Goal: Transaction & Acquisition: Purchase product/service

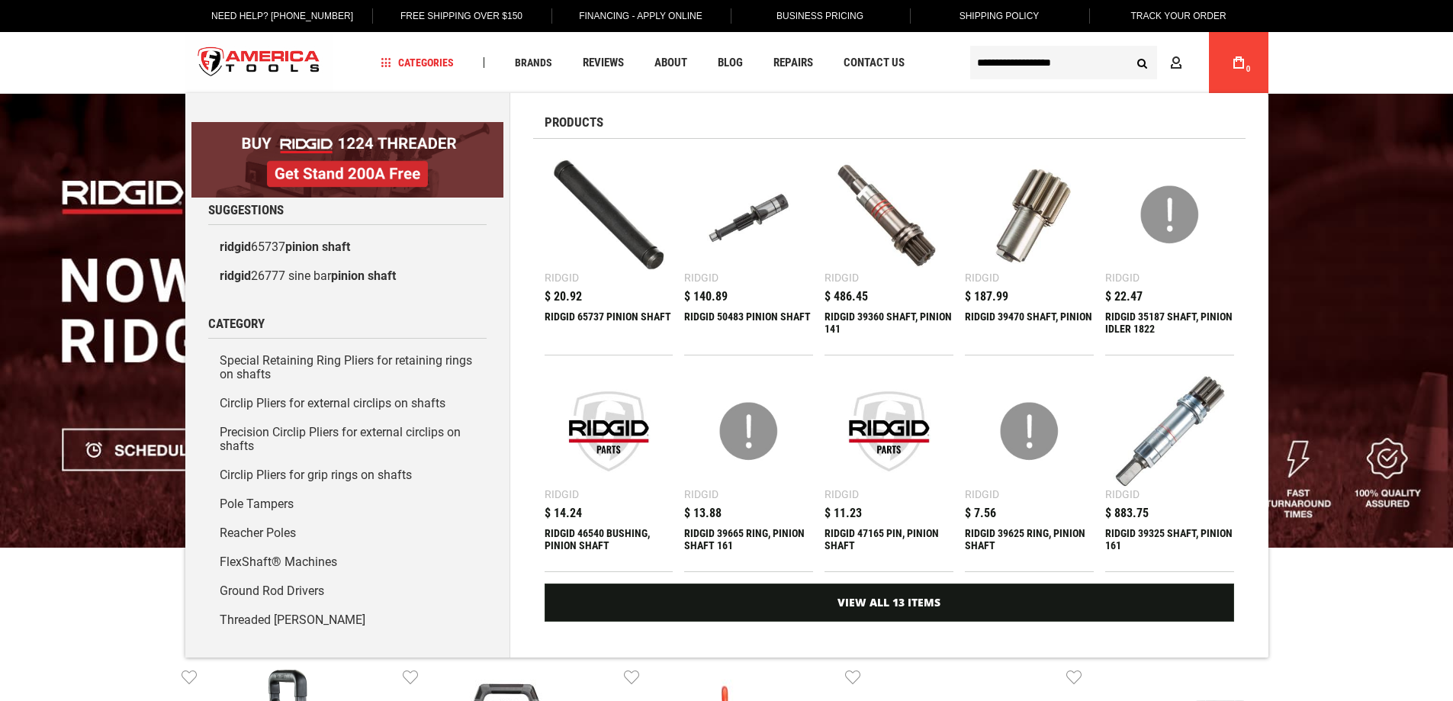
type input "**********"
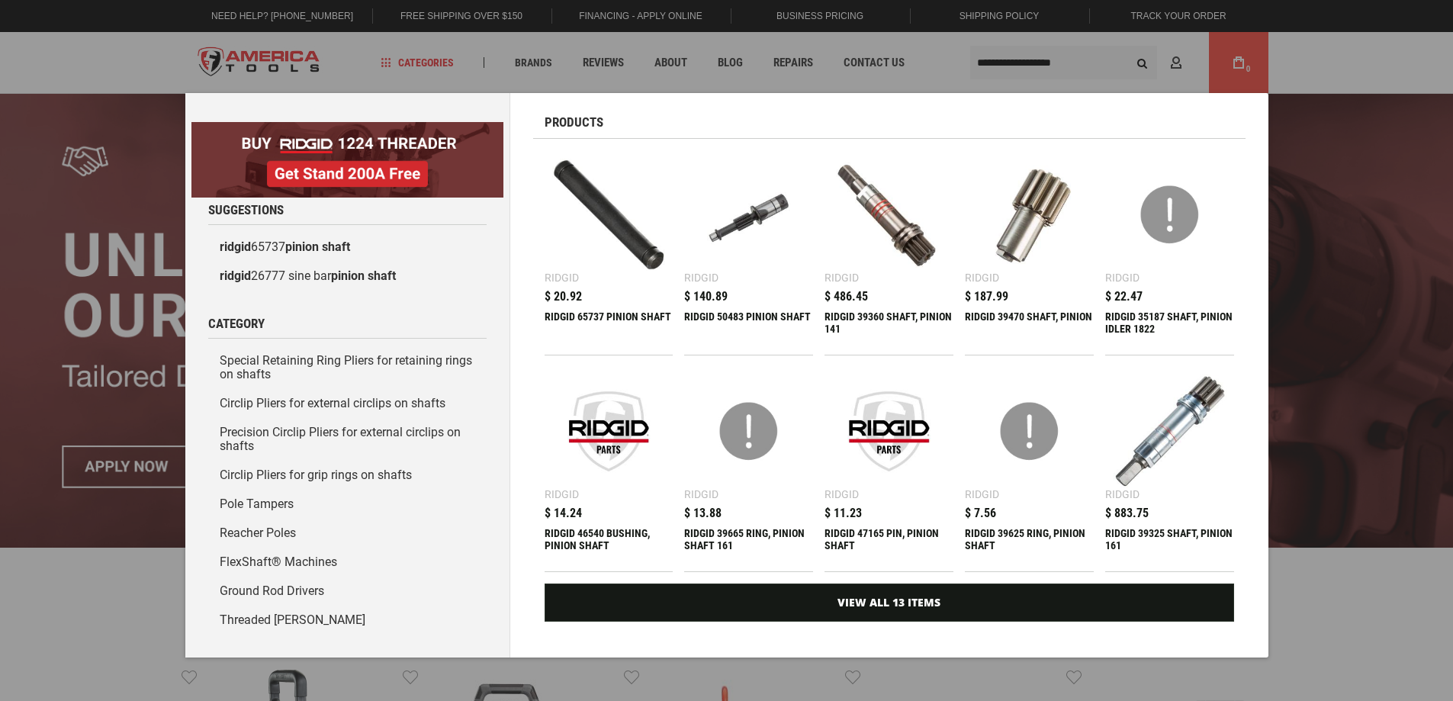
drag, startPoint x: 1063, startPoint y: 220, endPoint x: 1052, endPoint y: 219, distance: 10.7
click at [1062, 220] on img at bounding box center [1029, 215] width 114 height 114
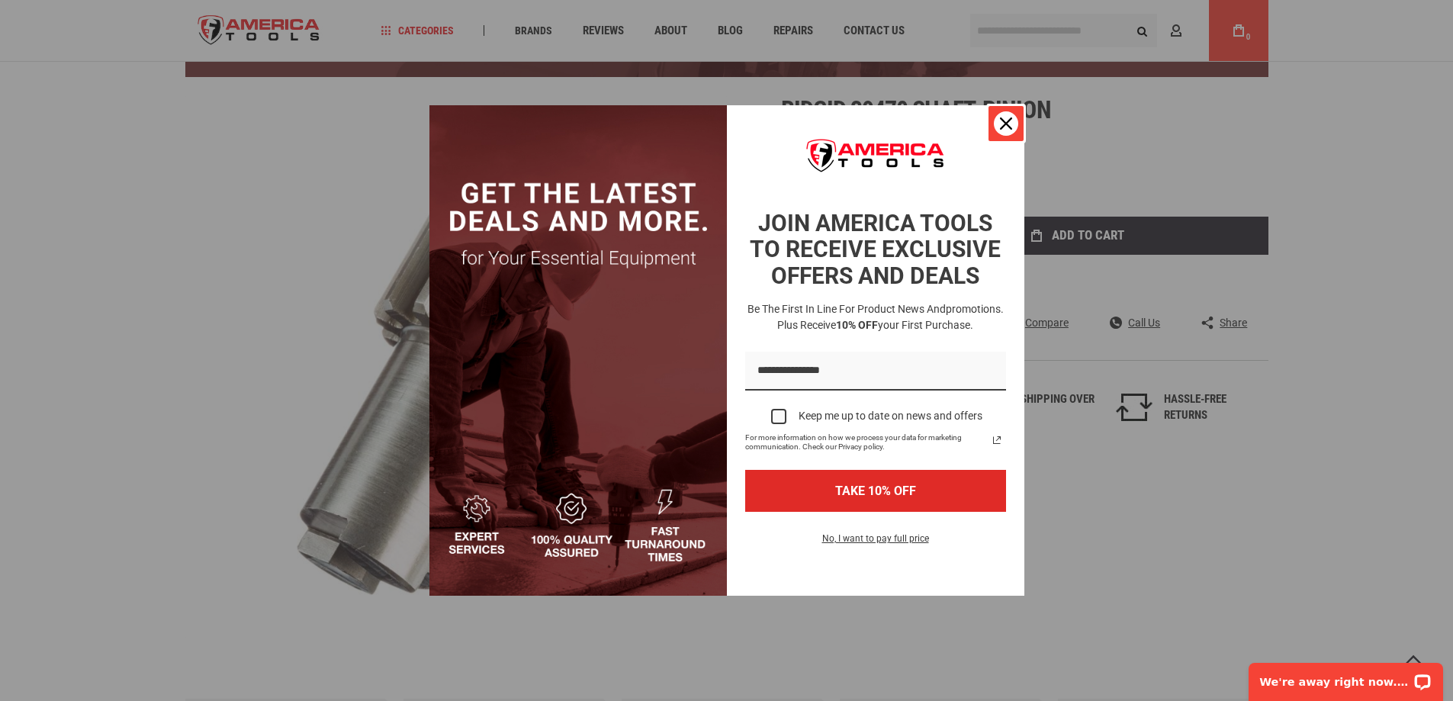
click at [1001, 124] on icon "close icon" at bounding box center [1006, 123] width 12 height 12
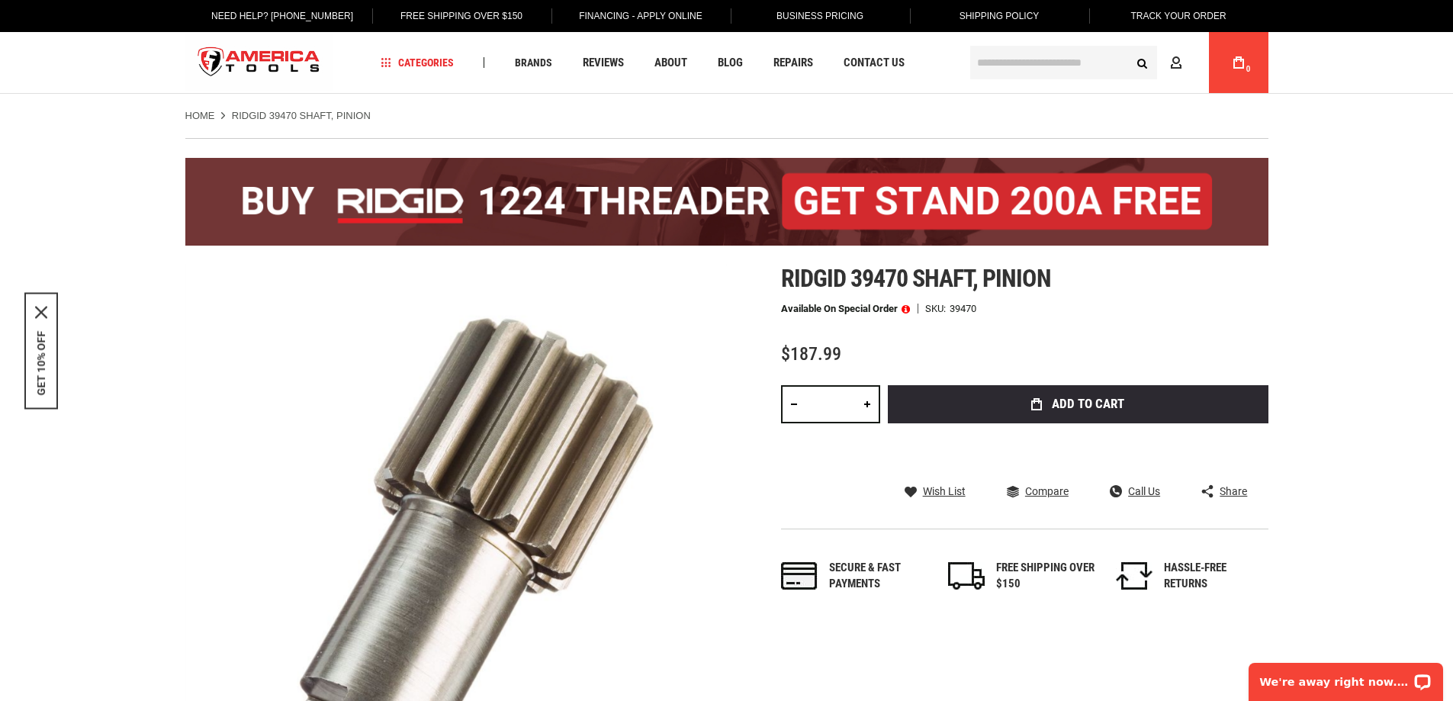
click at [999, 70] on input "text" at bounding box center [1063, 63] width 187 height 34
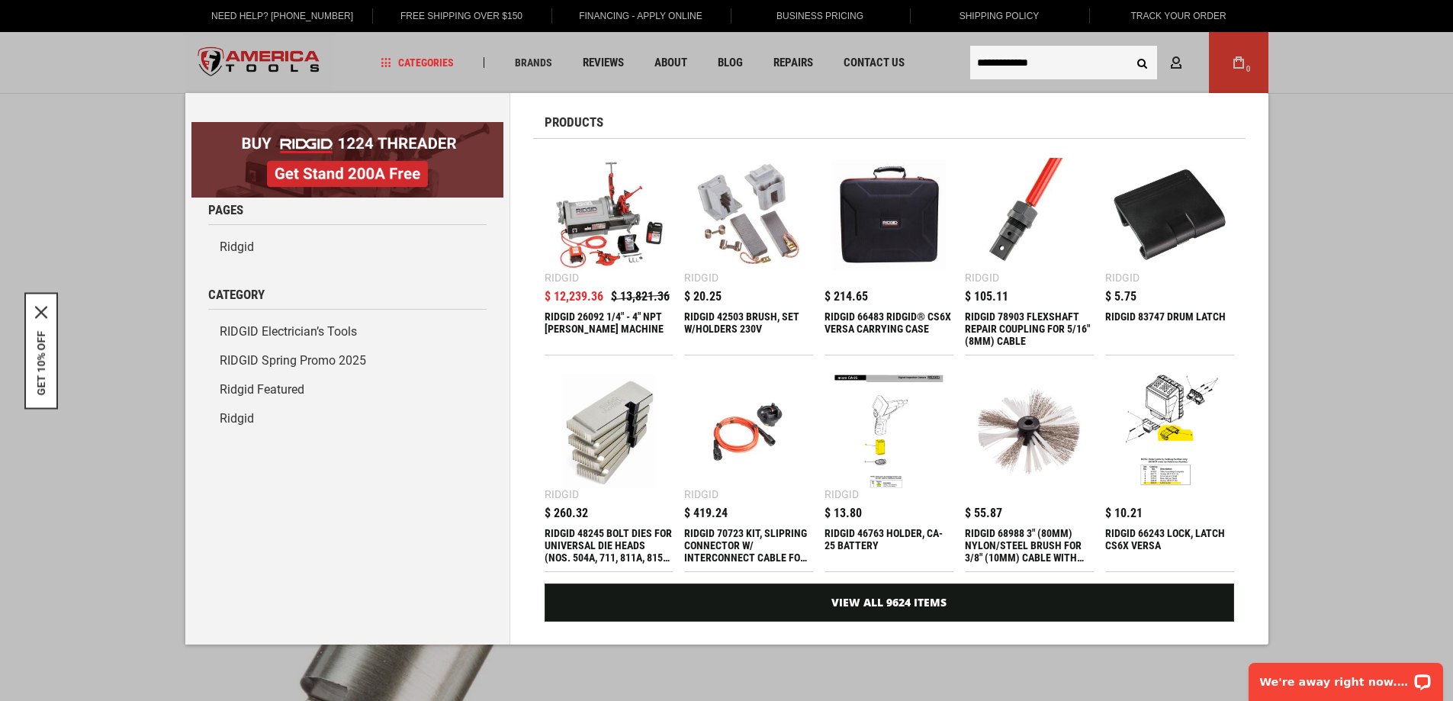
type input "**********"
click at [1128, 48] on button "Search" at bounding box center [1142, 62] width 29 height 29
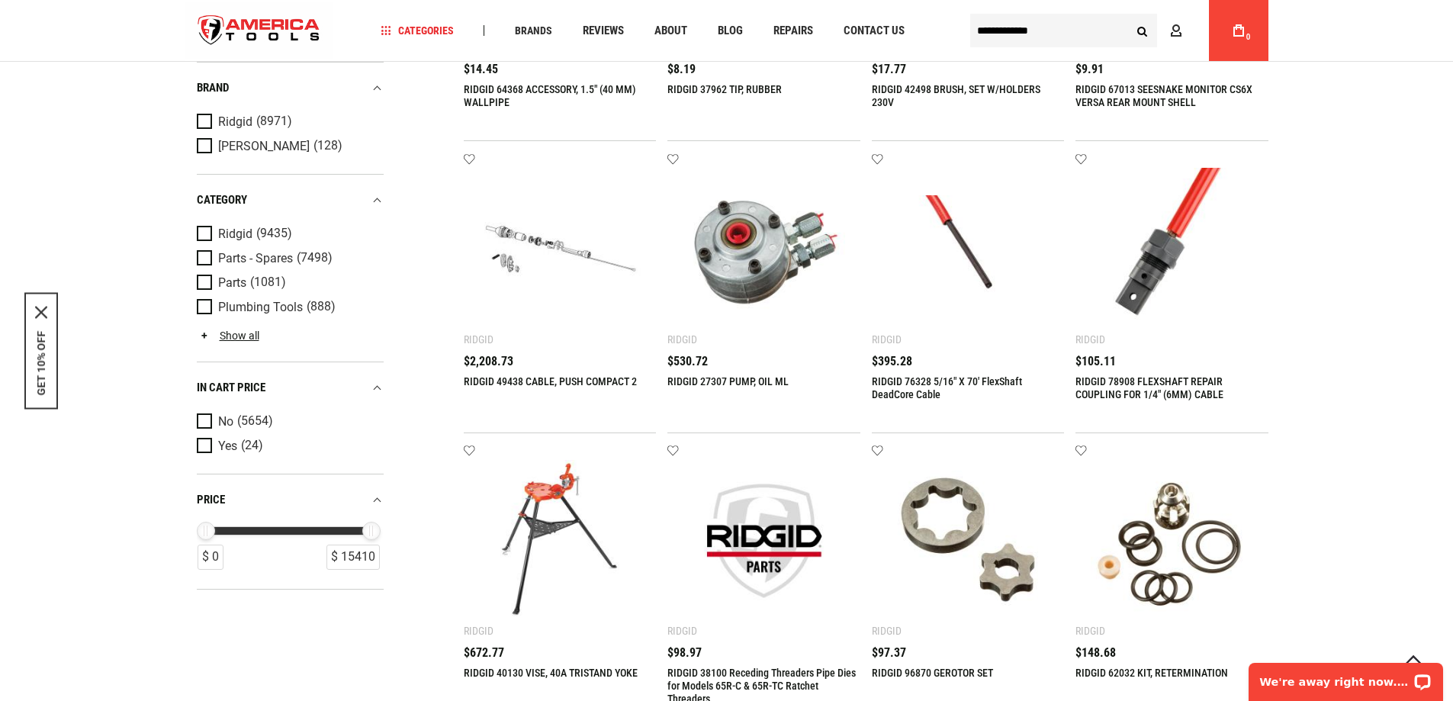
scroll to position [1754, 0]
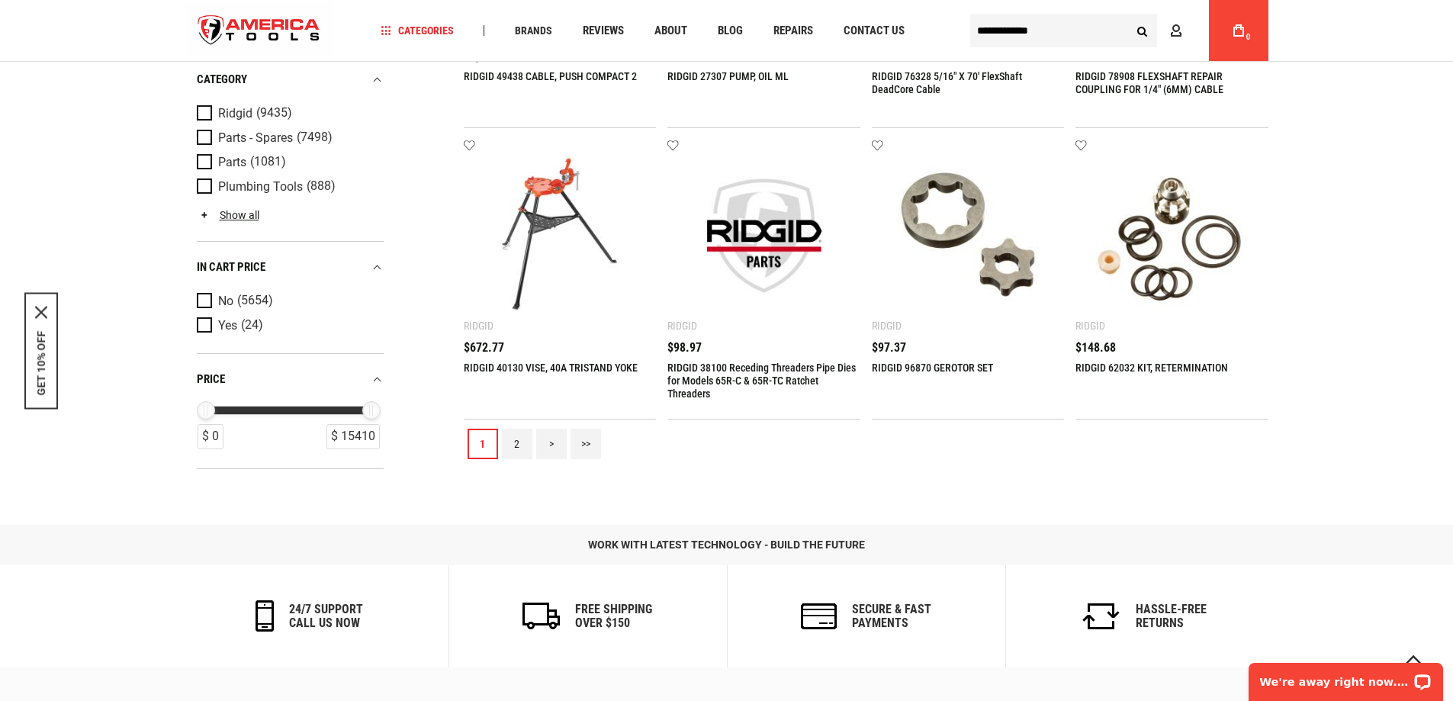
click at [516, 448] on link "2" at bounding box center [517, 444] width 31 height 31
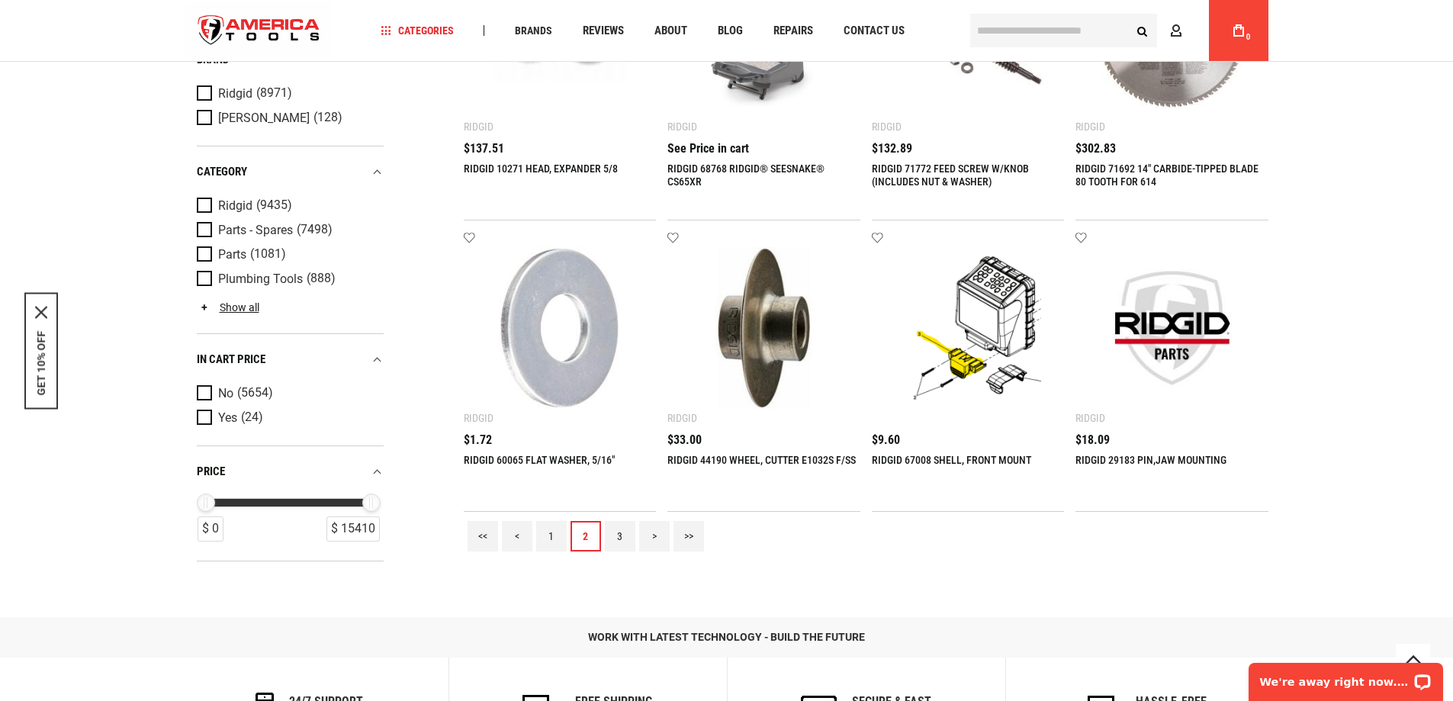
scroll to position [1678, 0]
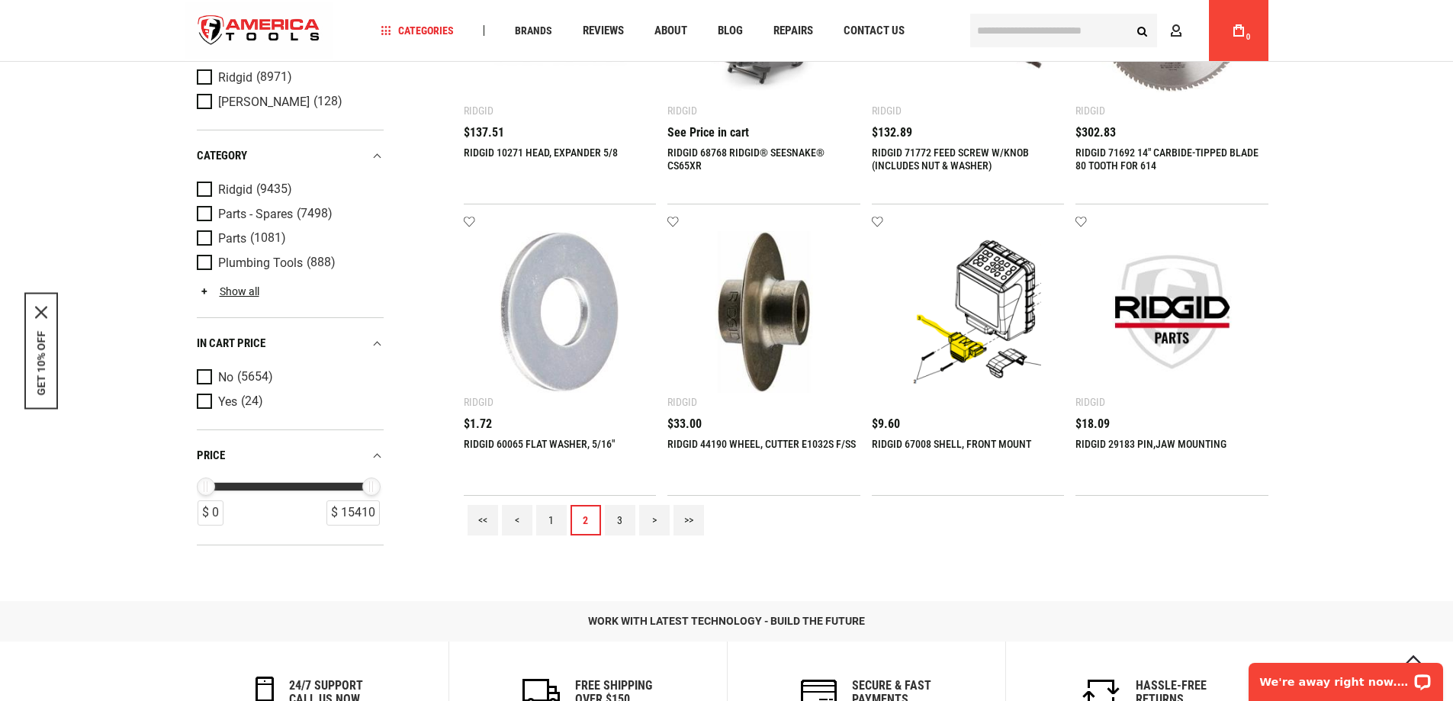
click at [617, 522] on link "3" at bounding box center [620, 520] width 31 height 31
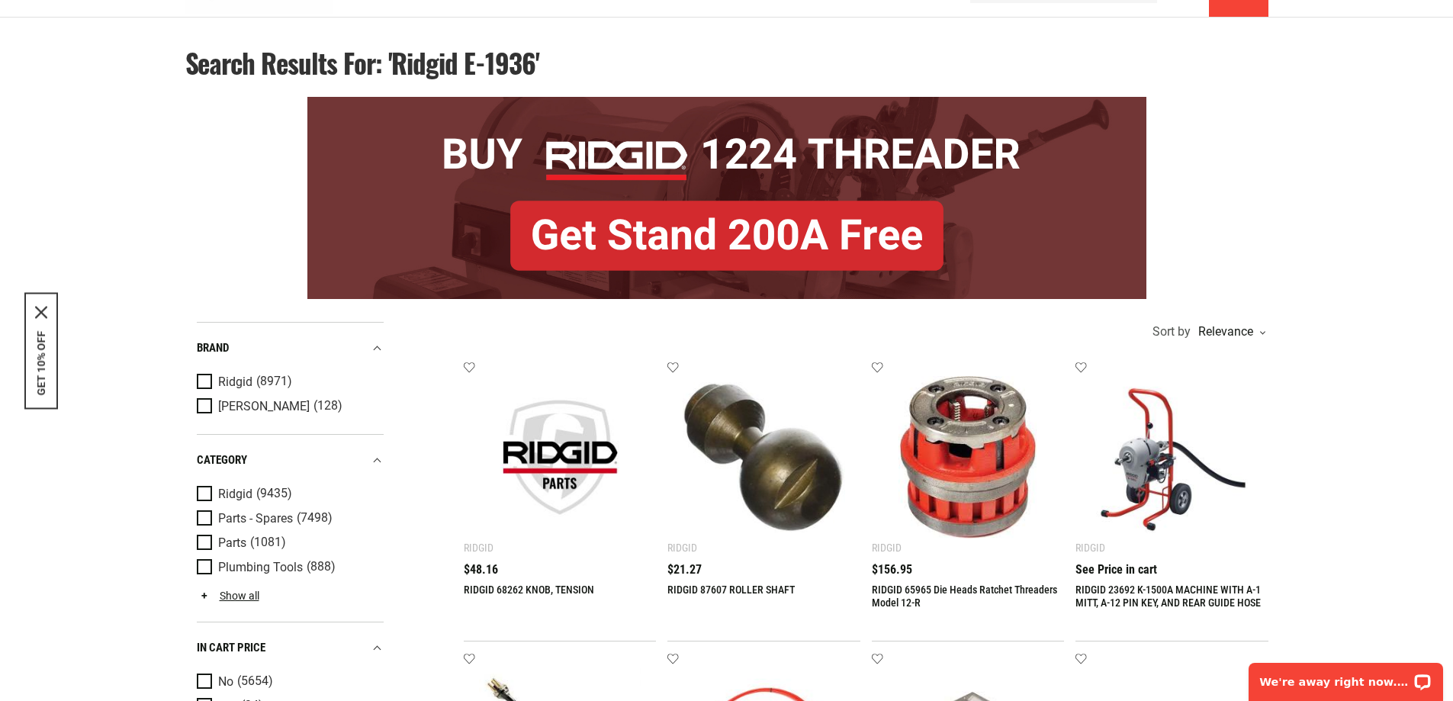
scroll to position [0, 0]
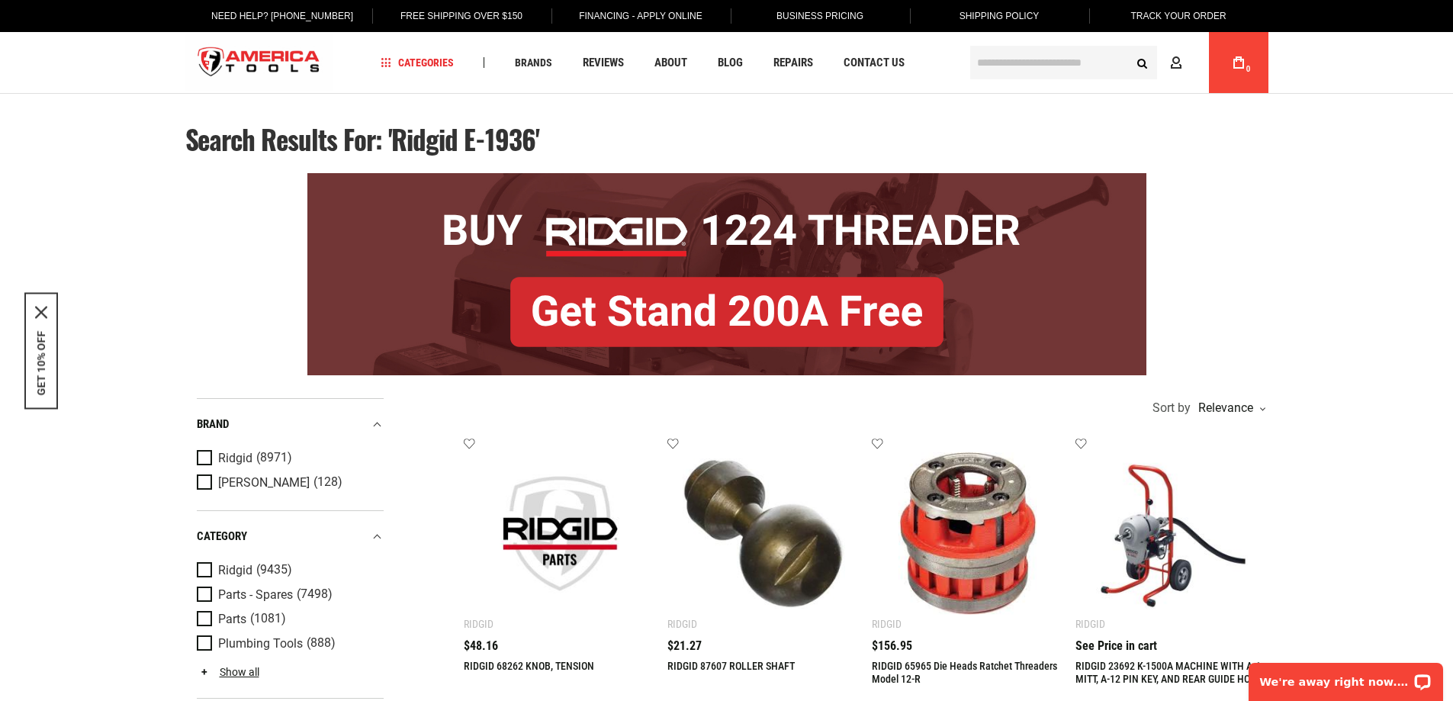
click at [1033, 66] on input "text" at bounding box center [1063, 63] width 187 height 34
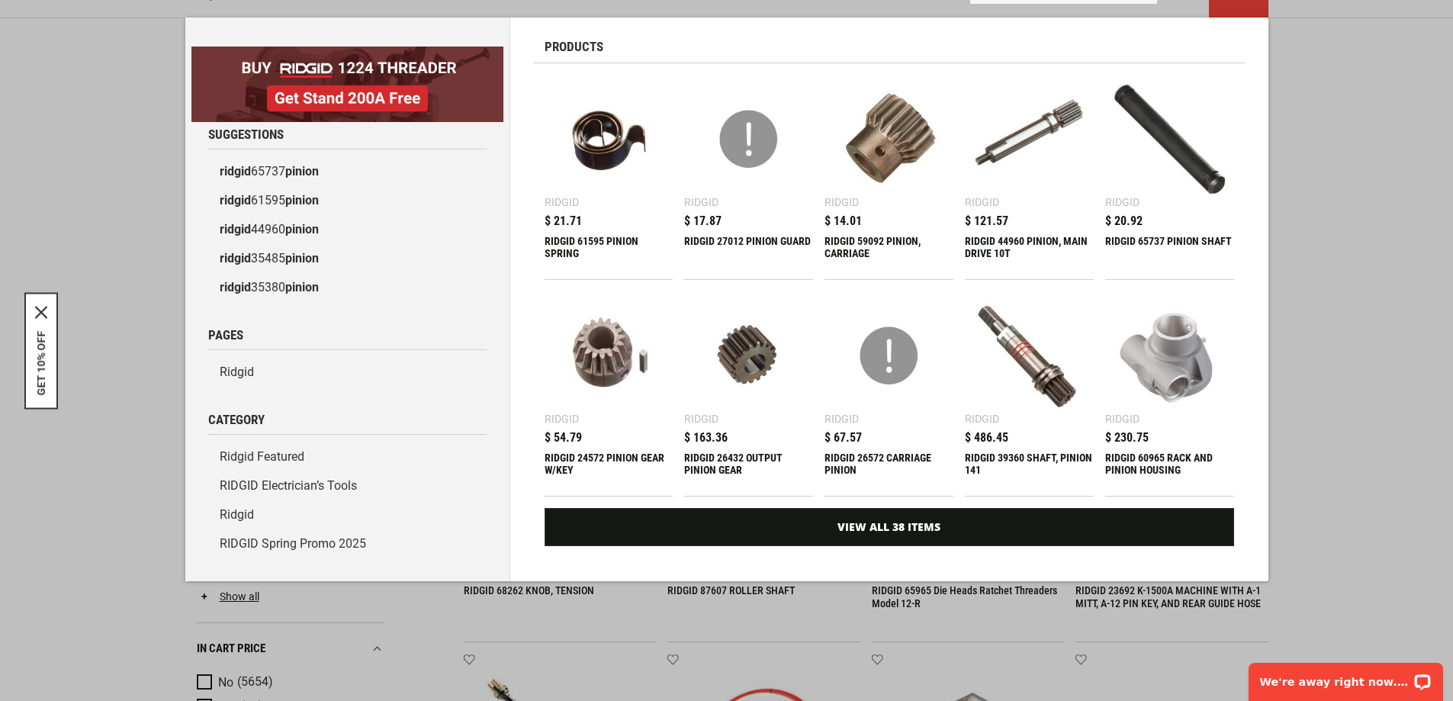
scroll to position [76, 0]
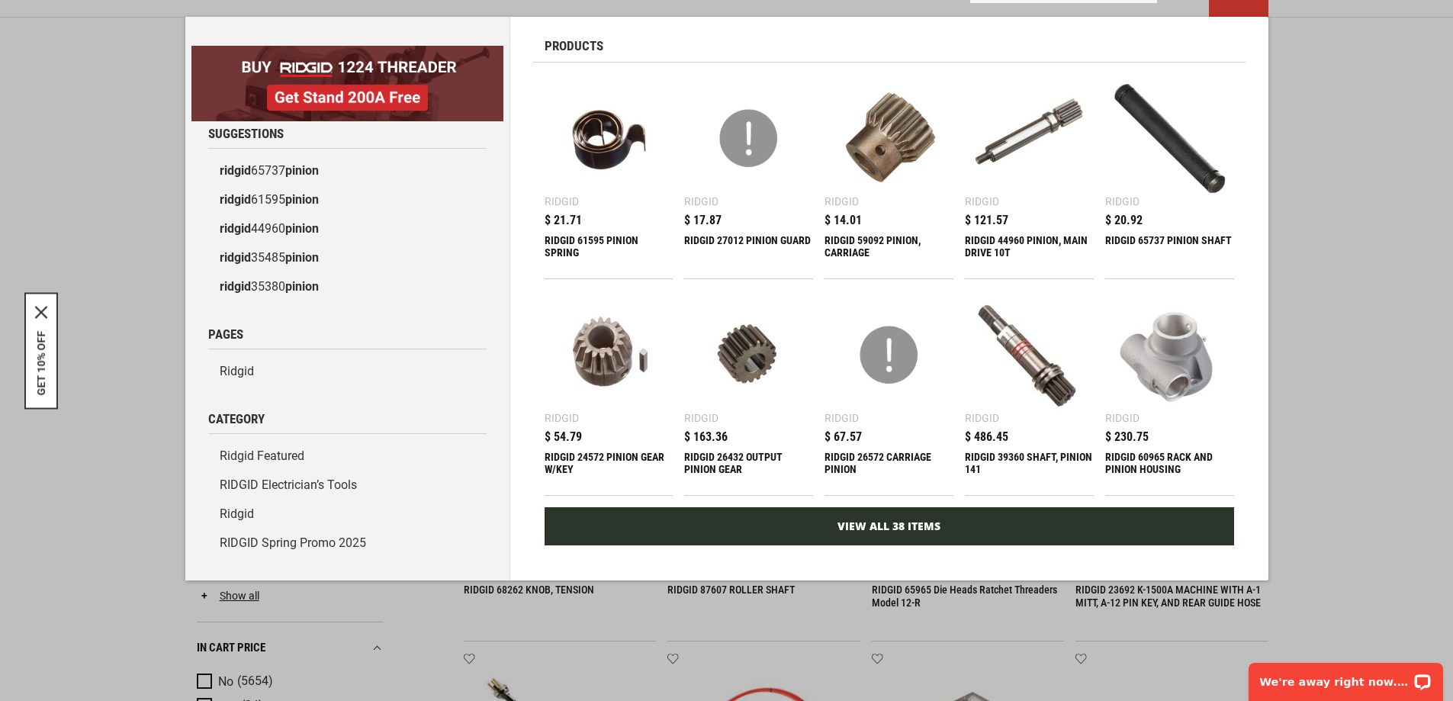
type input "**********"
click at [808, 534] on link "View All 38 Items" at bounding box center [889, 526] width 689 height 38
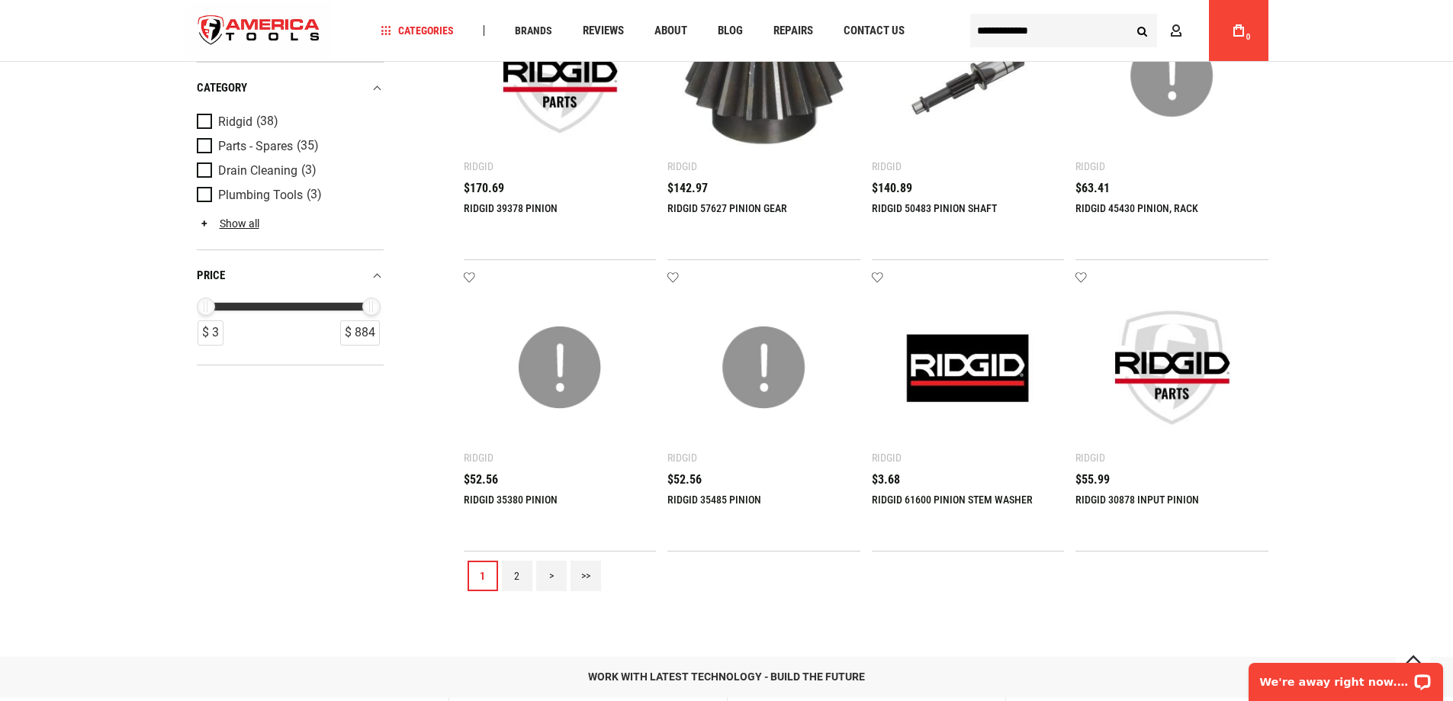
scroll to position [1678, 0]
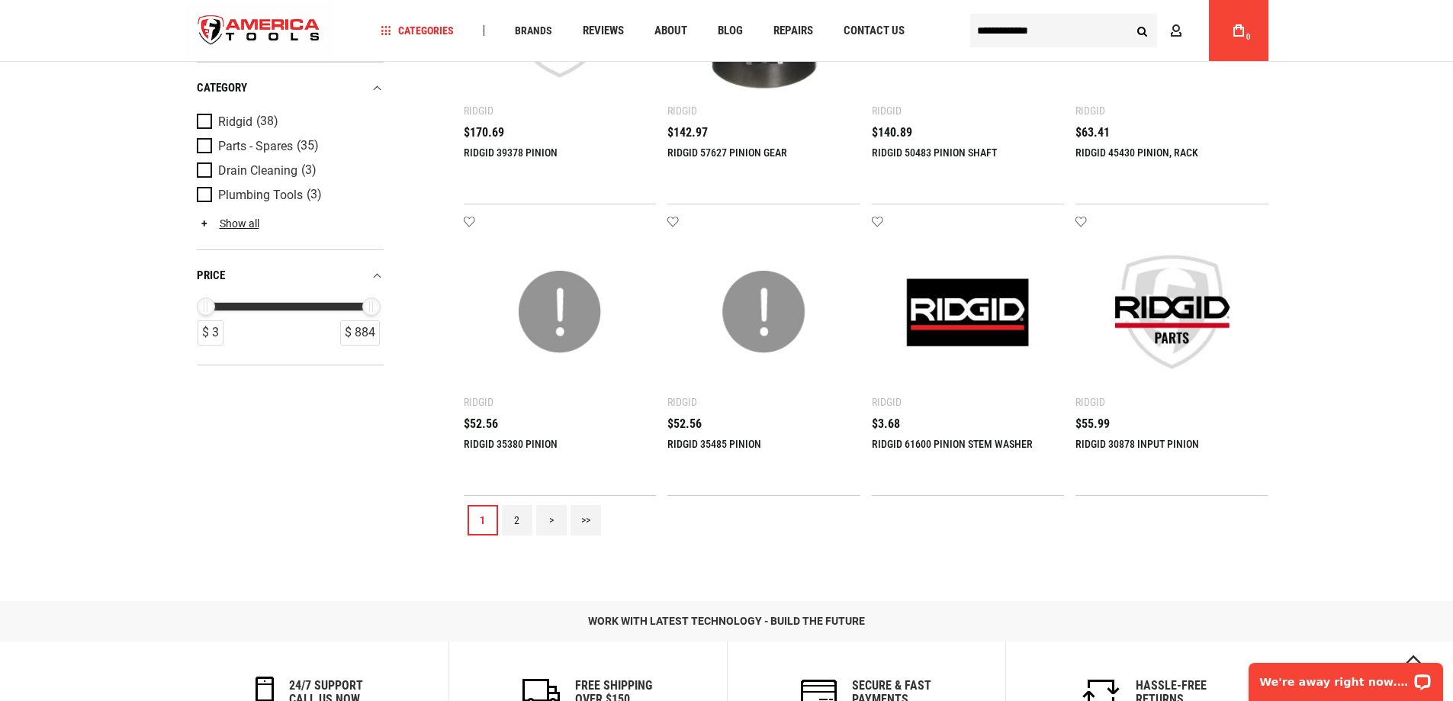
click at [515, 530] on link "2" at bounding box center [517, 520] width 31 height 31
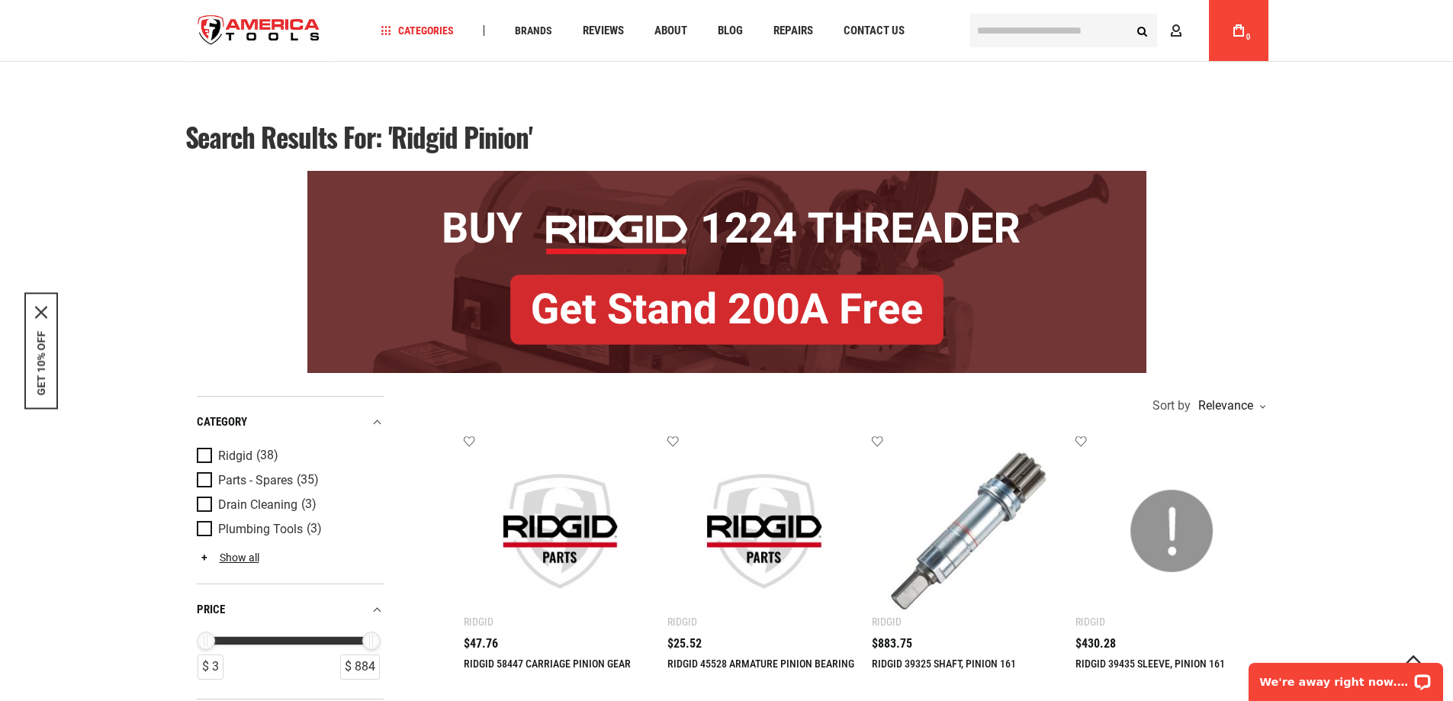
scroll to position [1296, 0]
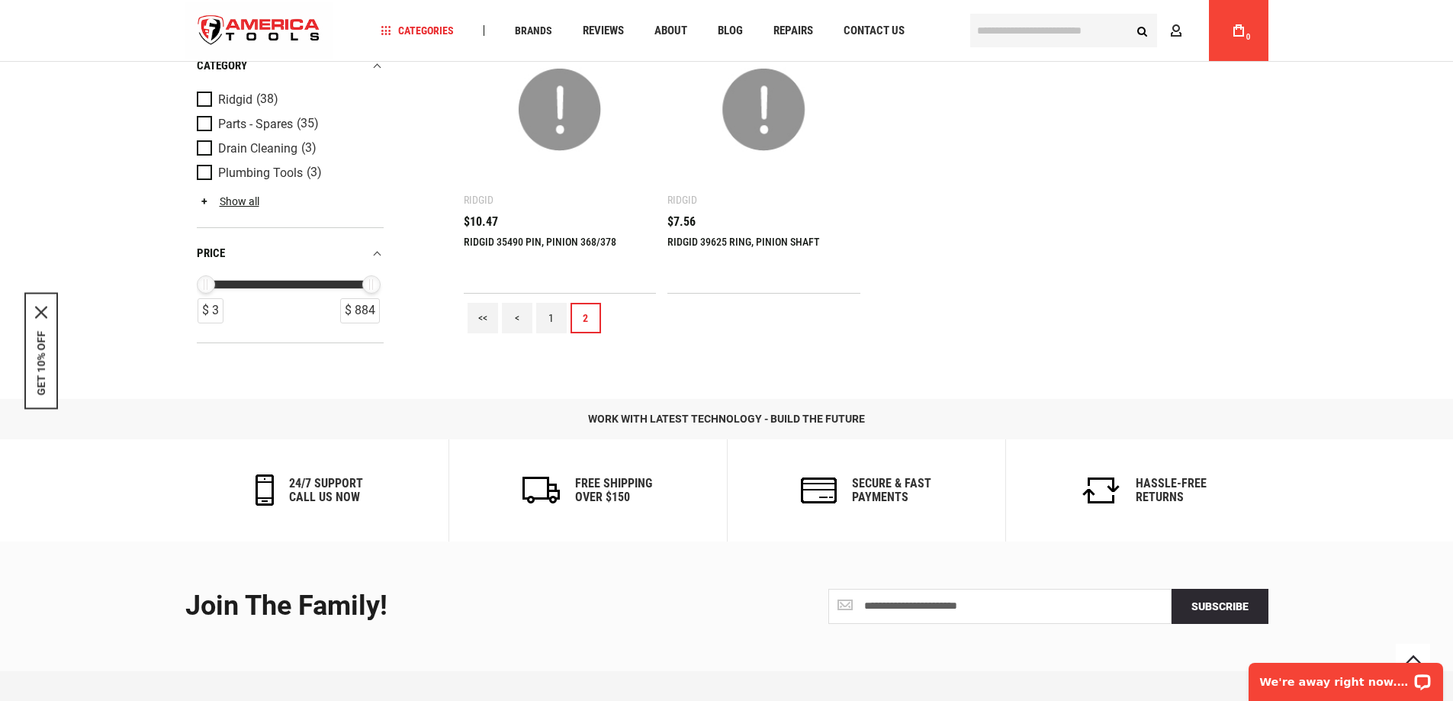
click at [545, 323] on link "1" at bounding box center [551, 318] width 31 height 31
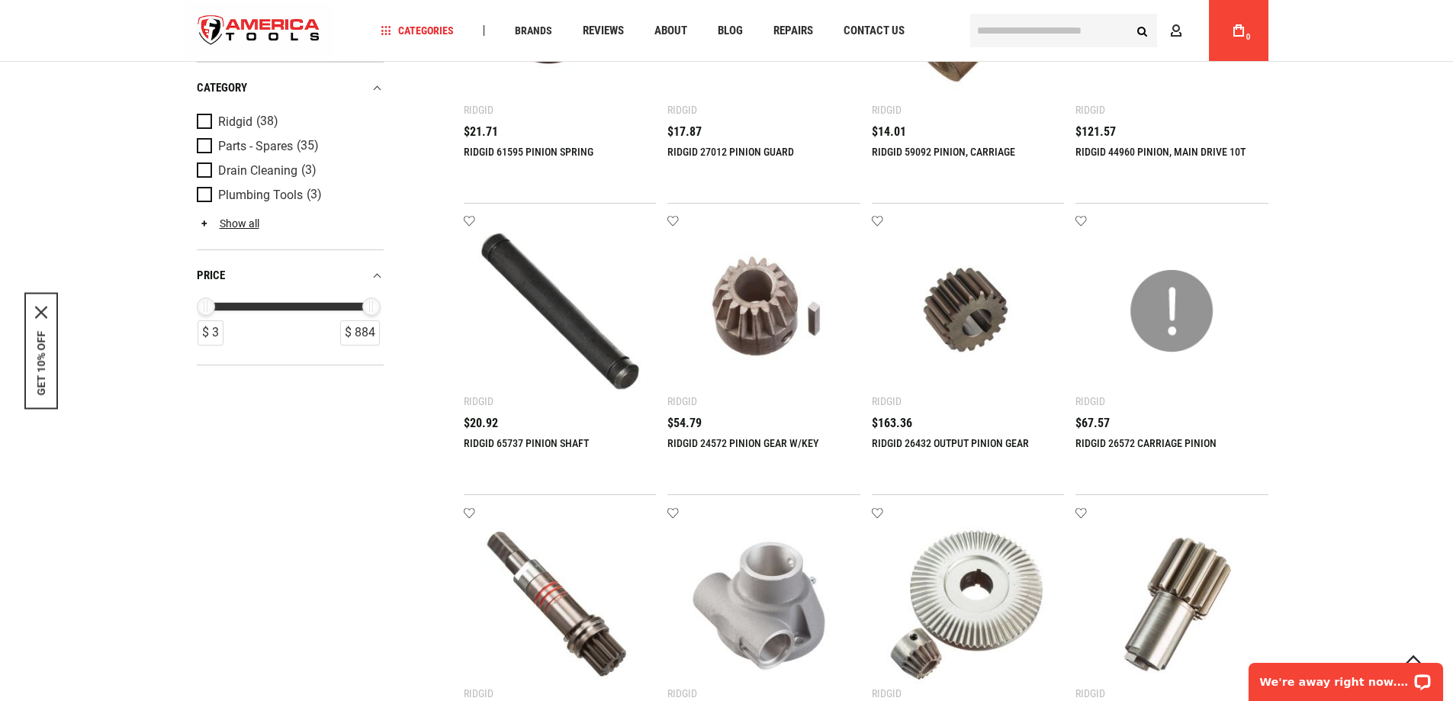
scroll to position [686, 0]
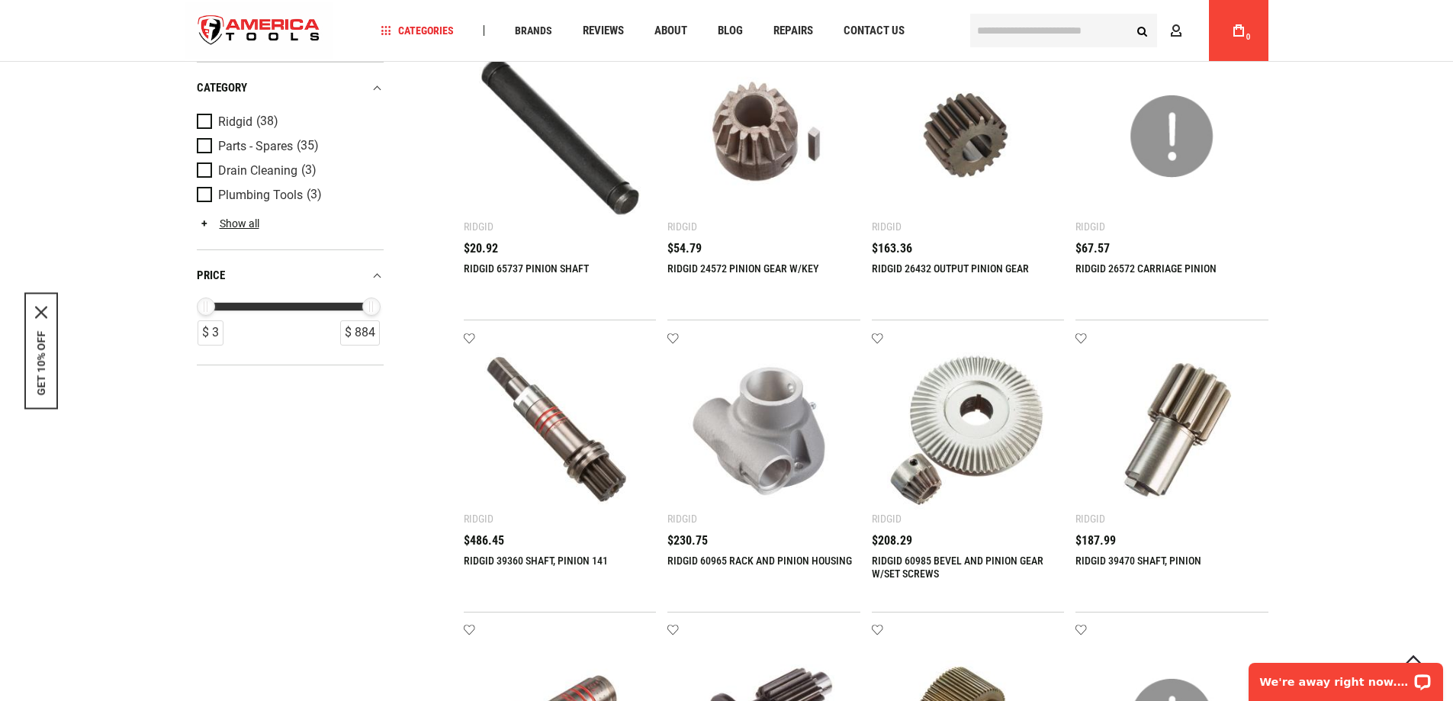
click at [1126, 555] on link "RIDGID 39470 SHAFT, PINION" at bounding box center [1138, 560] width 126 height 12
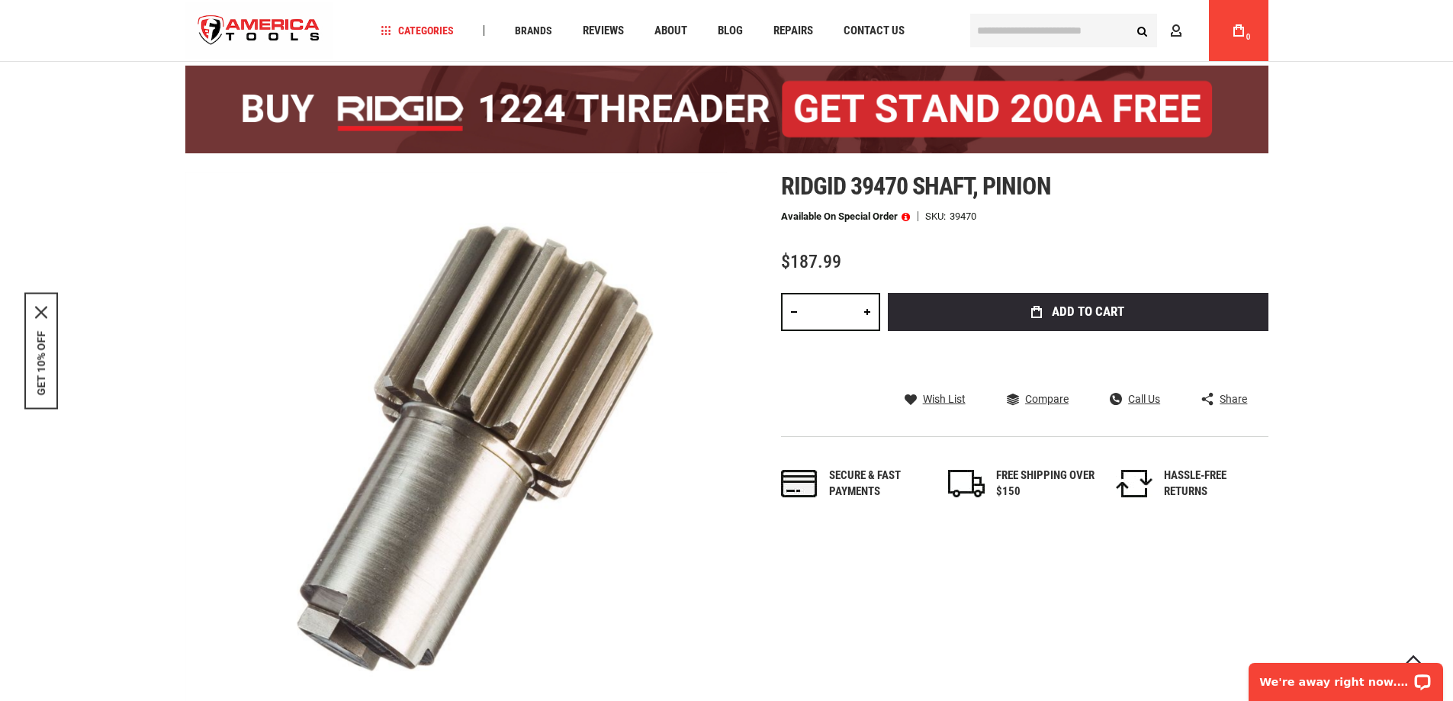
scroll to position [166, 0]
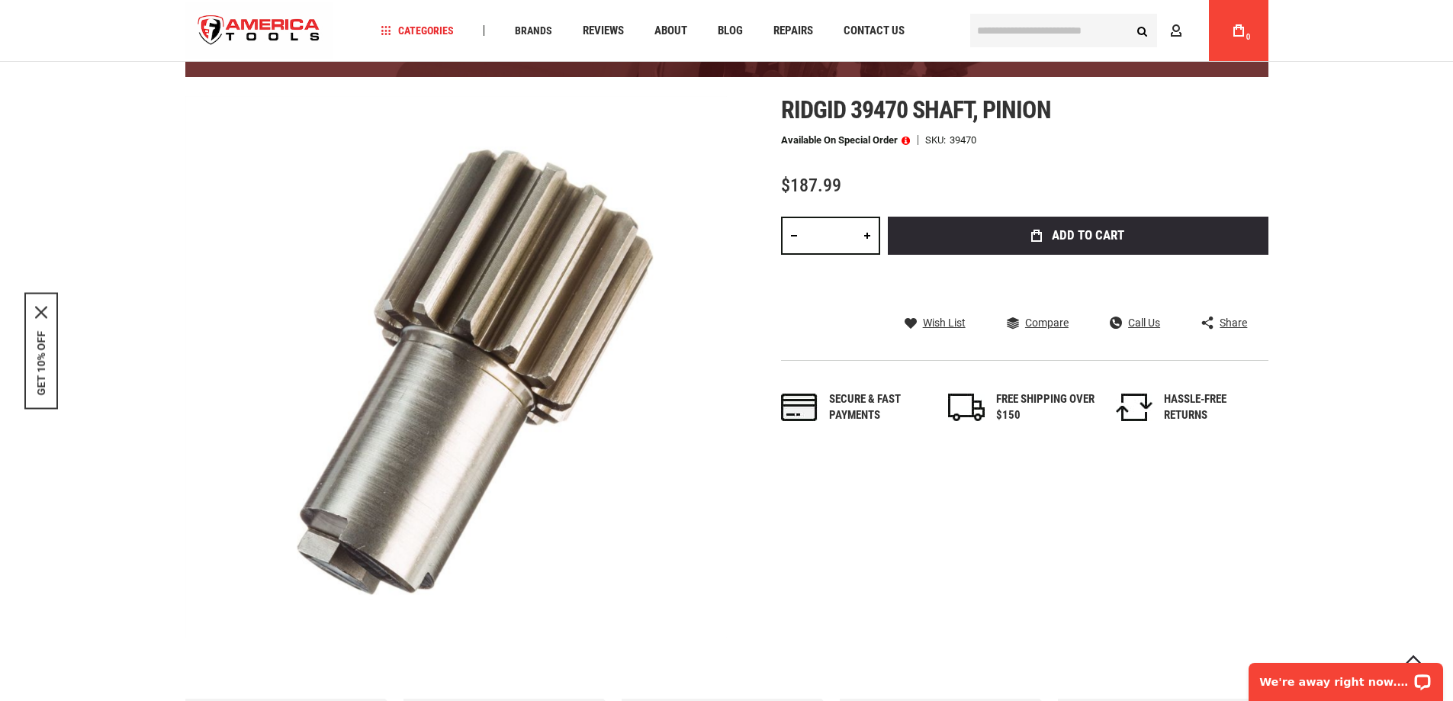
click at [845, 516] on div "Skip to the end of the images gallery Skip to the beginning of the images galle…" at bounding box center [726, 366] width 1083 height 541
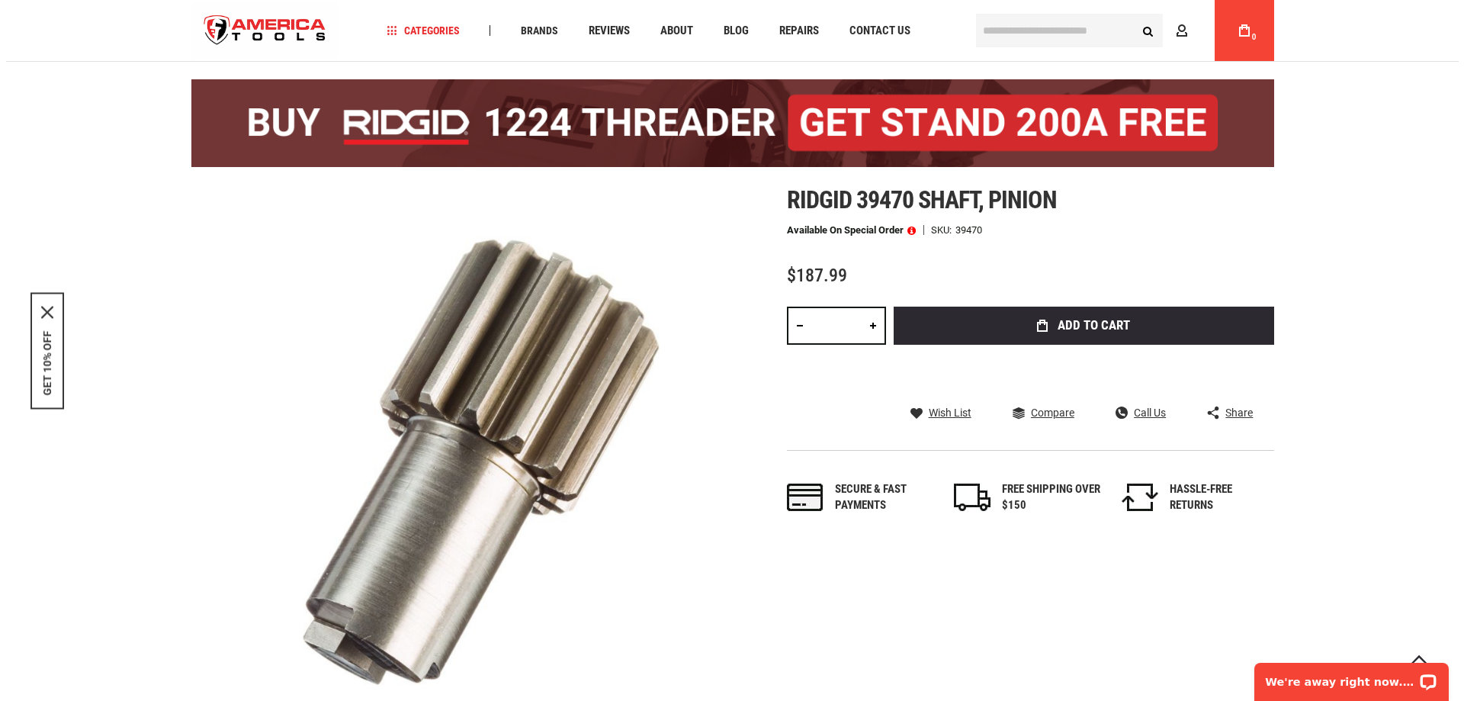
scroll to position [153, 0]
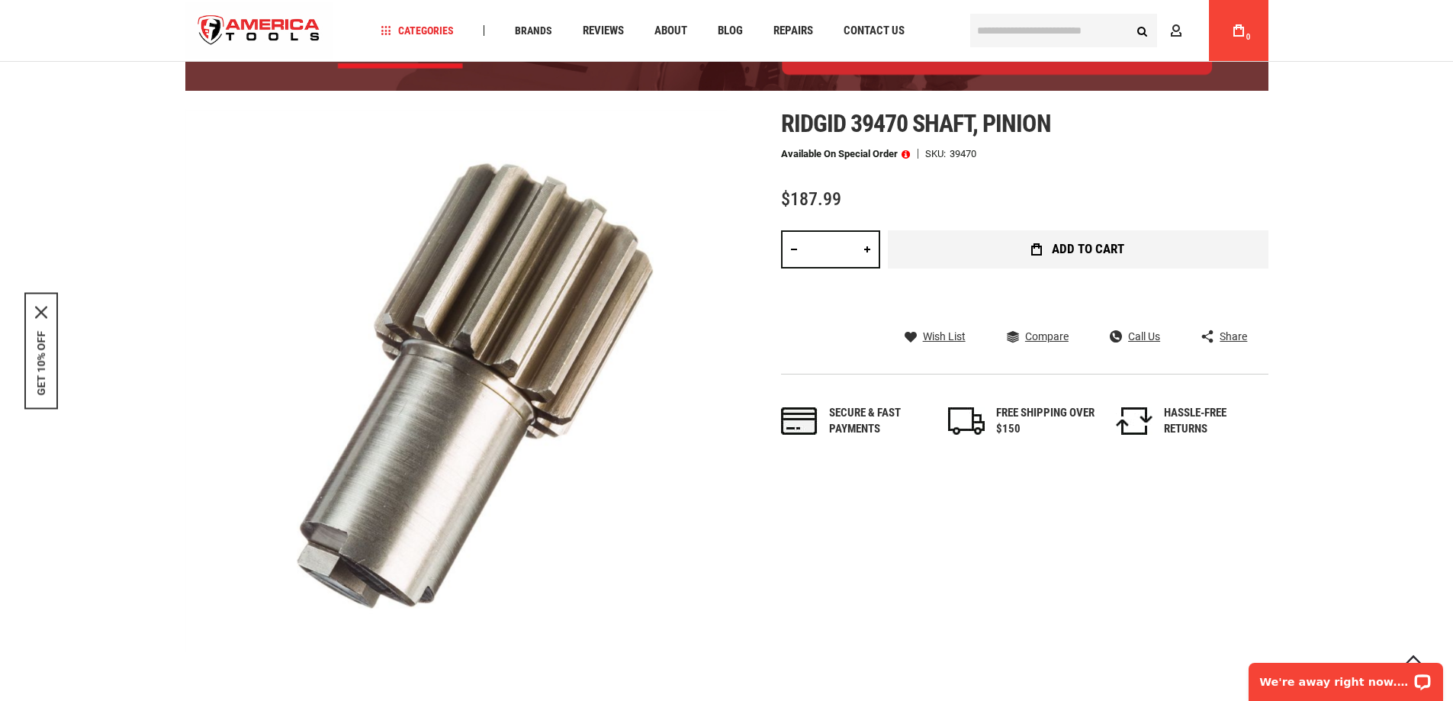
click at [1050, 248] on button "Add to Cart" at bounding box center [1078, 249] width 381 height 38
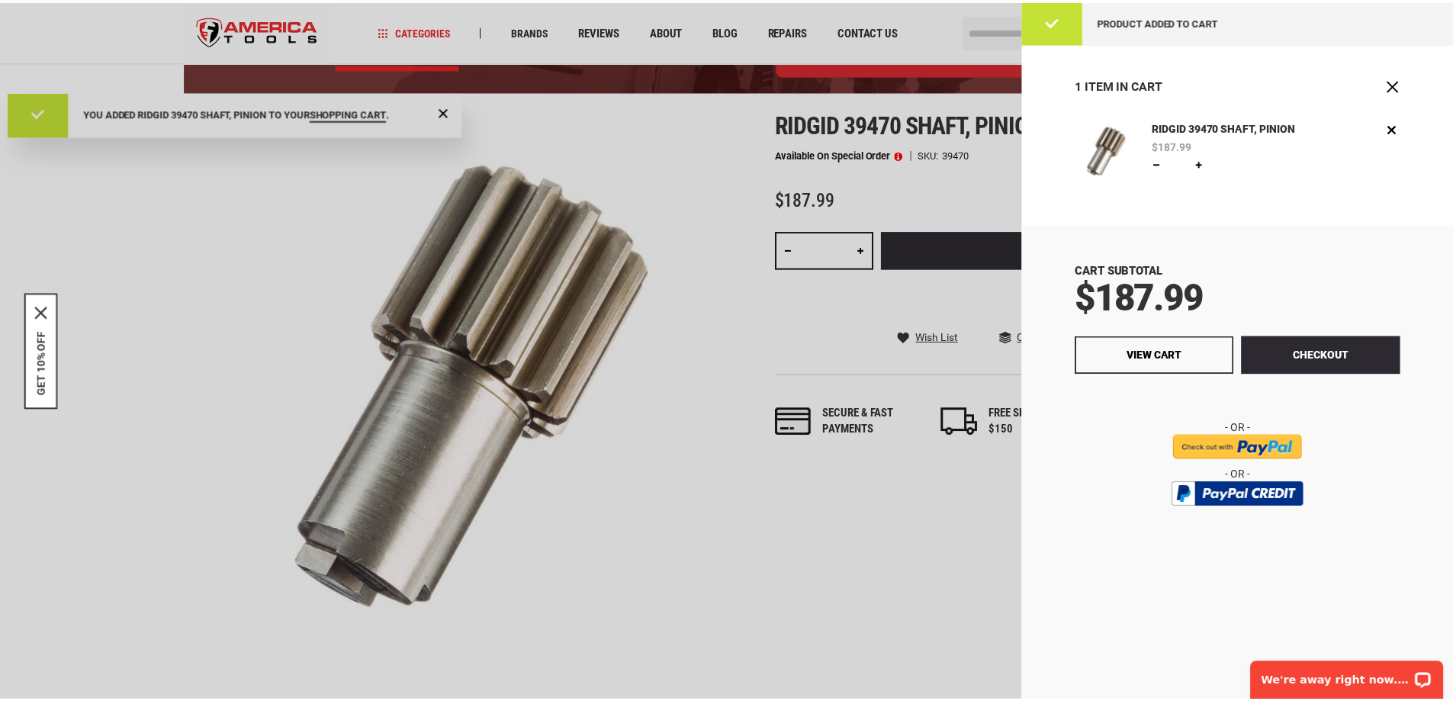
scroll to position [0, 0]
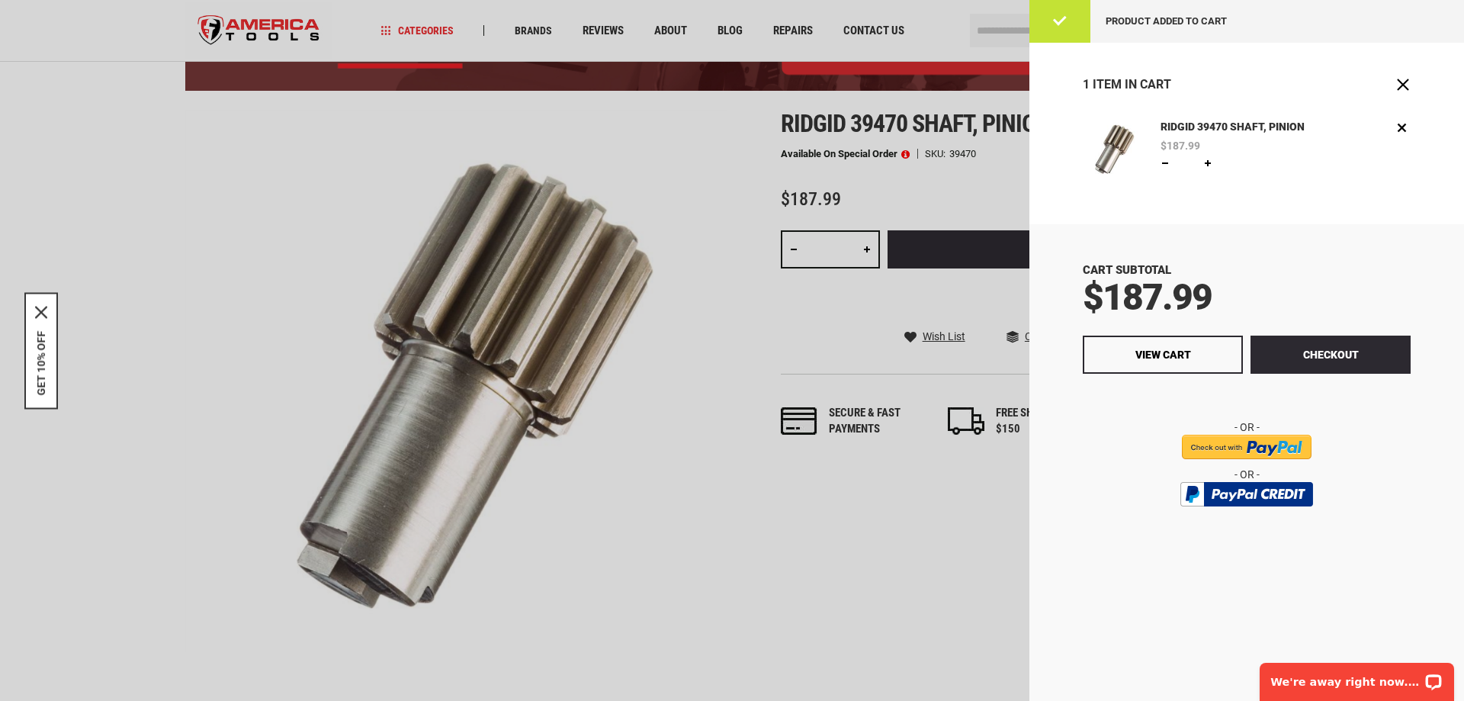
click at [846, 352] on div at bounding box center [732, 350] width 1464 height 701
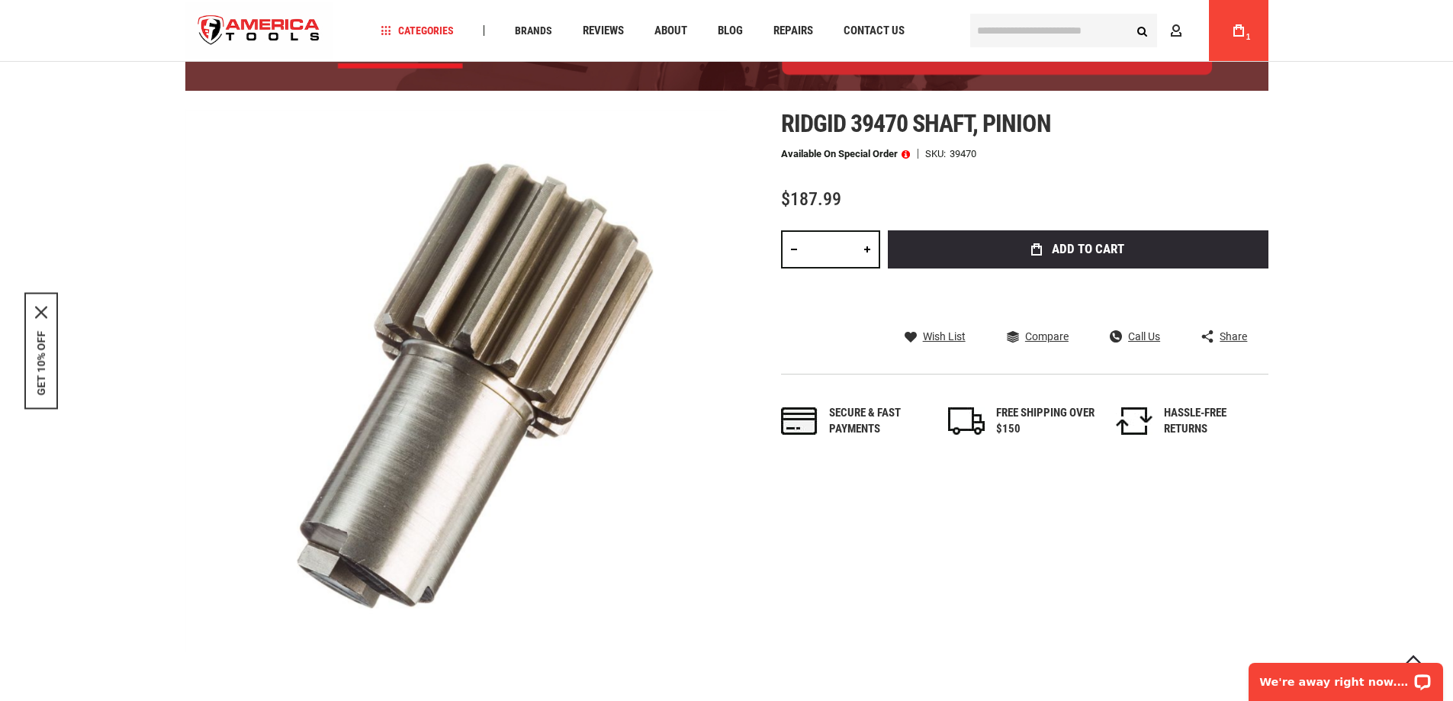
click at [996, 33] on input "text" at bounding box center [1063, 31] width 187 height 34
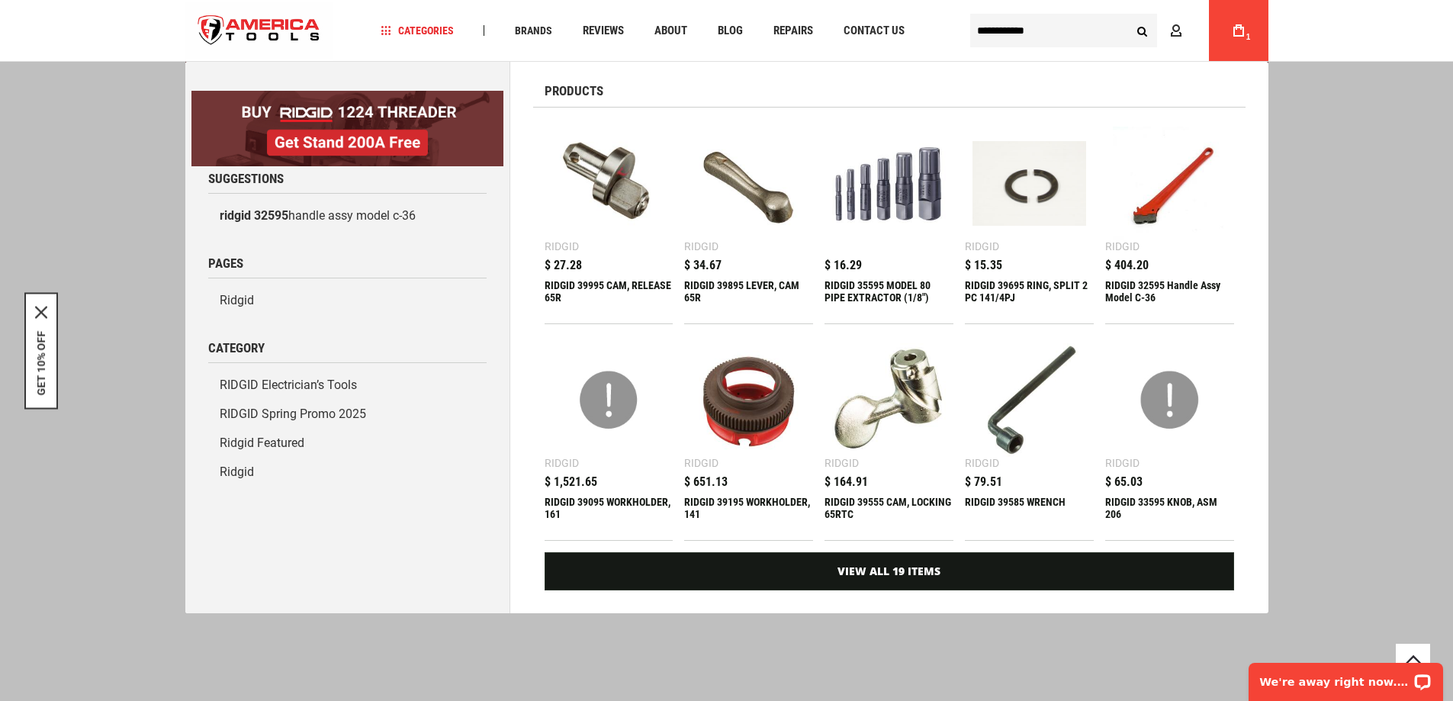
drag, startPoint x: 1058, startPoint y: 36, endPoint x: 1011, endPoint y: 35, distance: 46.5
click at [1011, 35] on input "**********" at bounding box center [1063, 31] width 187 height 34
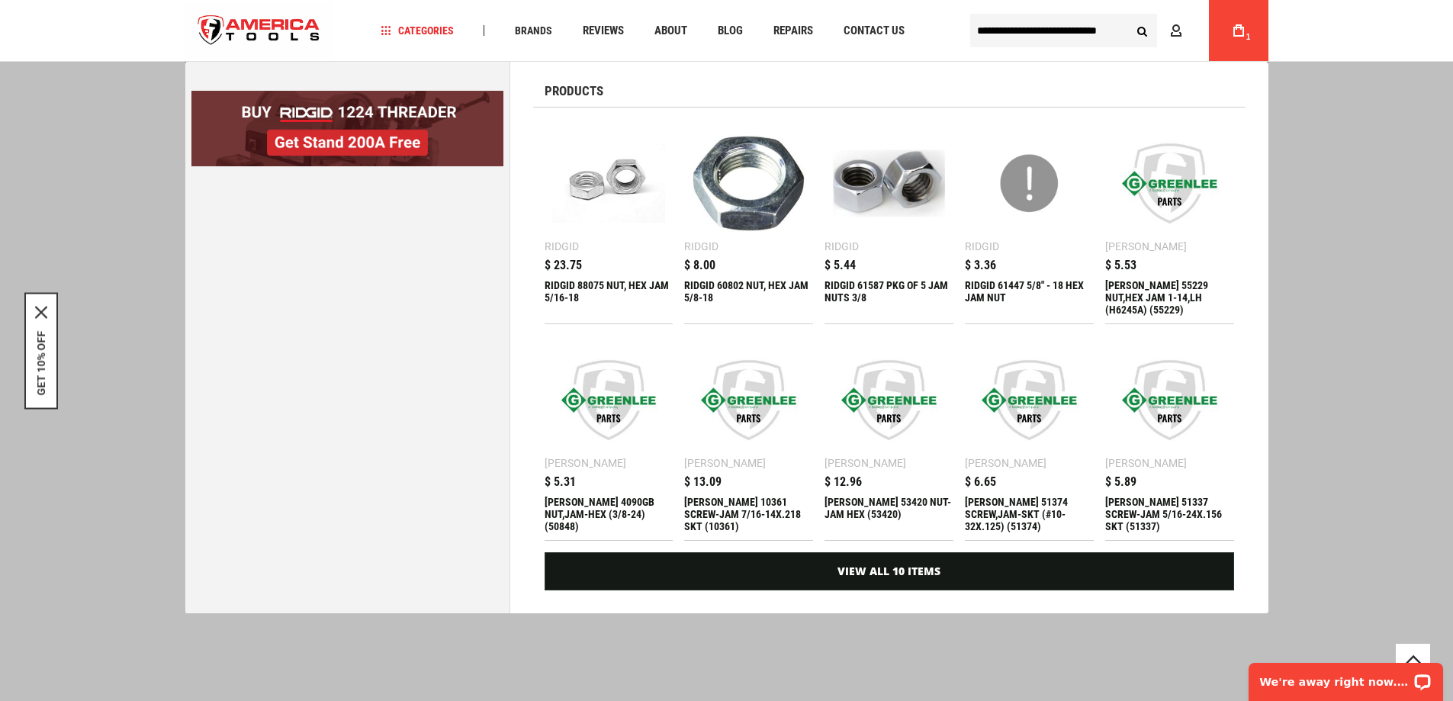
scroll to position [0, 6]
type input "**********"
click at [1128, 16] on button "Search" at bounding box center [1142, 30] width 29 height 29
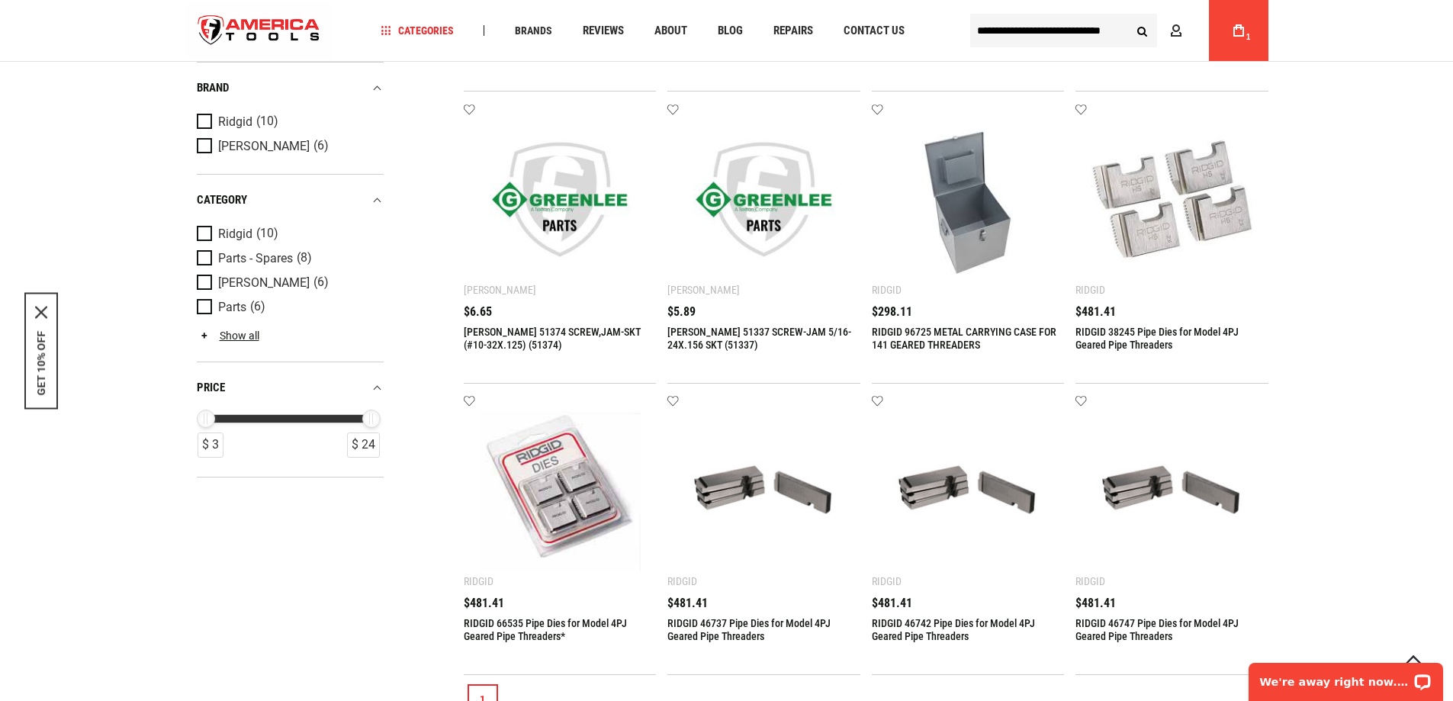
scroll to position [610, 0]
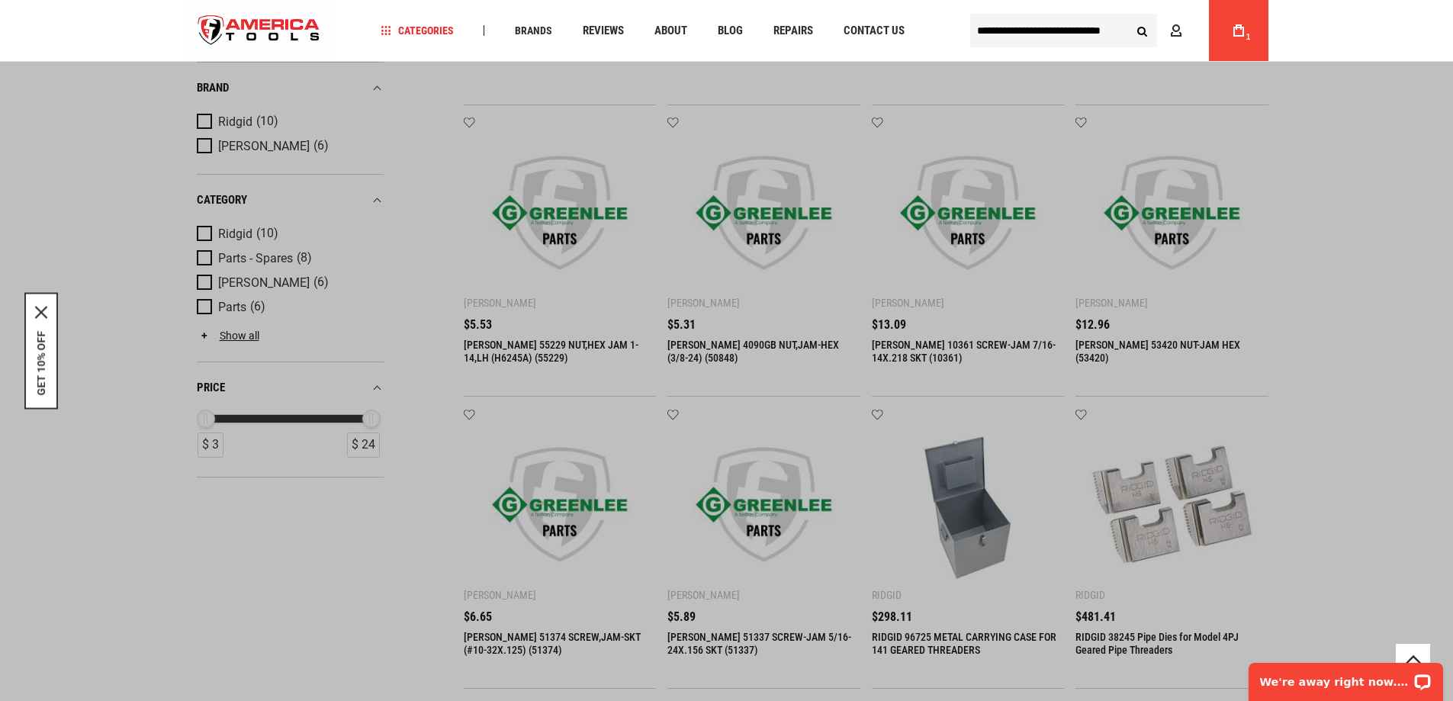
drag, startPoint x: 1058, startPoint y: 31, endPoint x: 1010, endPoint y: 31, distance: 47.3
click at [1010, 31] on input "**********" at bounding box center [1063, 31] width 187 height 34
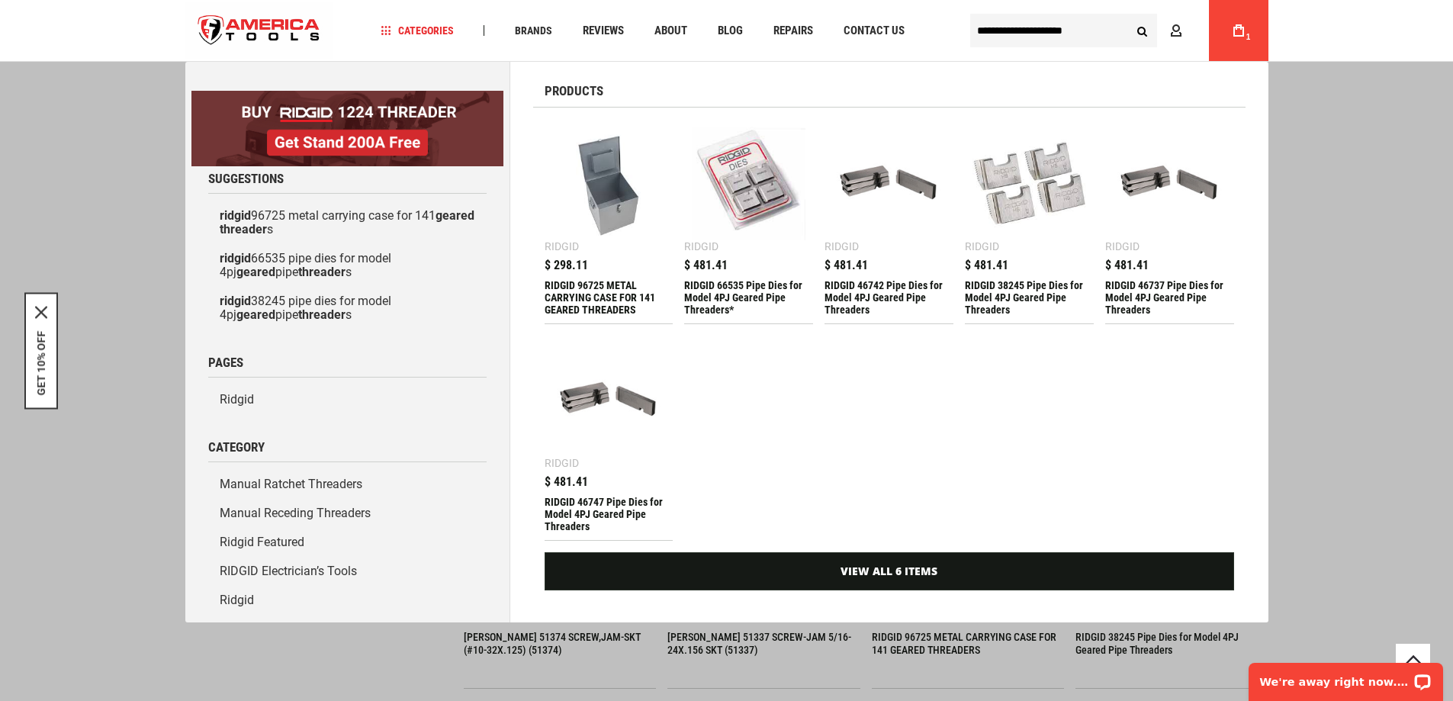
type input "**********"
drag, startPoint x: 609, startPoint y: 472, endPoint x: 622, endPoint y: 471, distance: 13.7
click at [609, 476] on div "$ 481.41" at bounding box center [609, 482] width 129 height 12
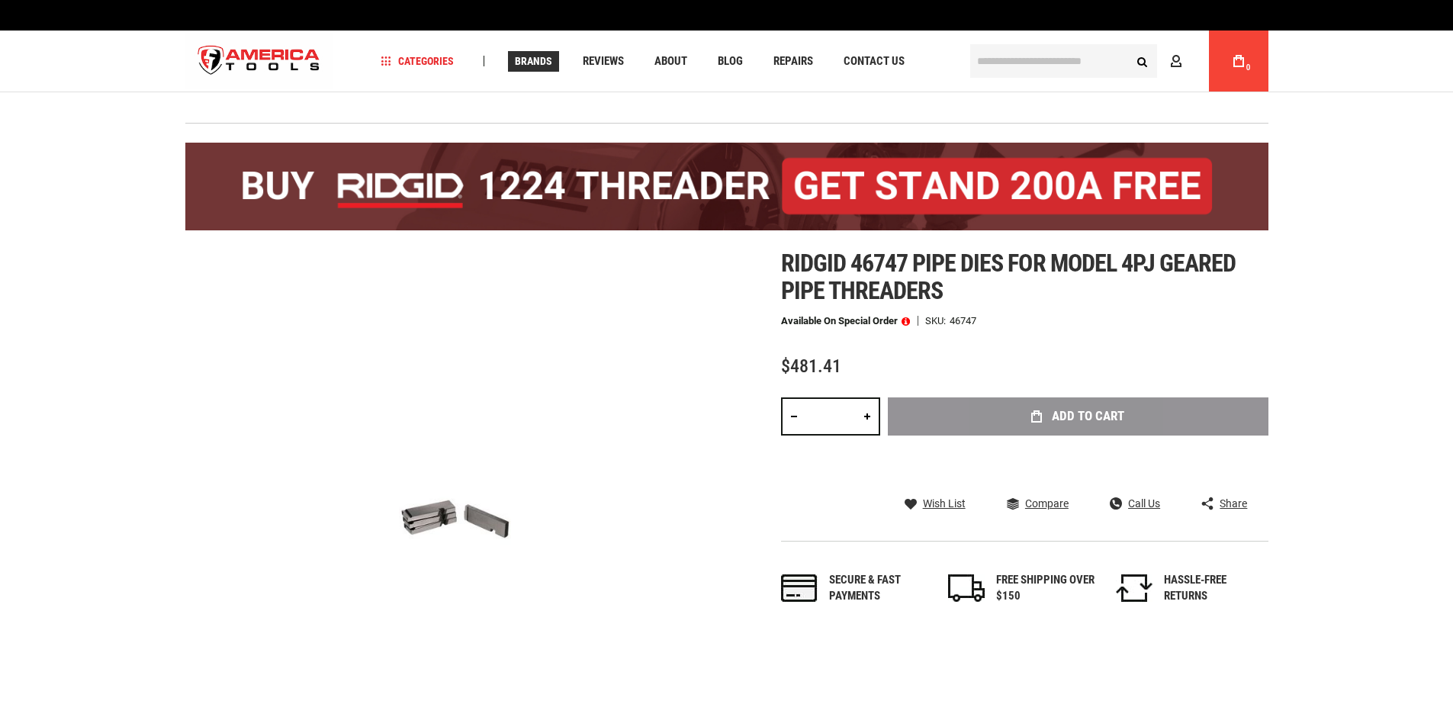
click at [525, 56] on span "Brands" at bounding box center [533, 61] width 37 height 11
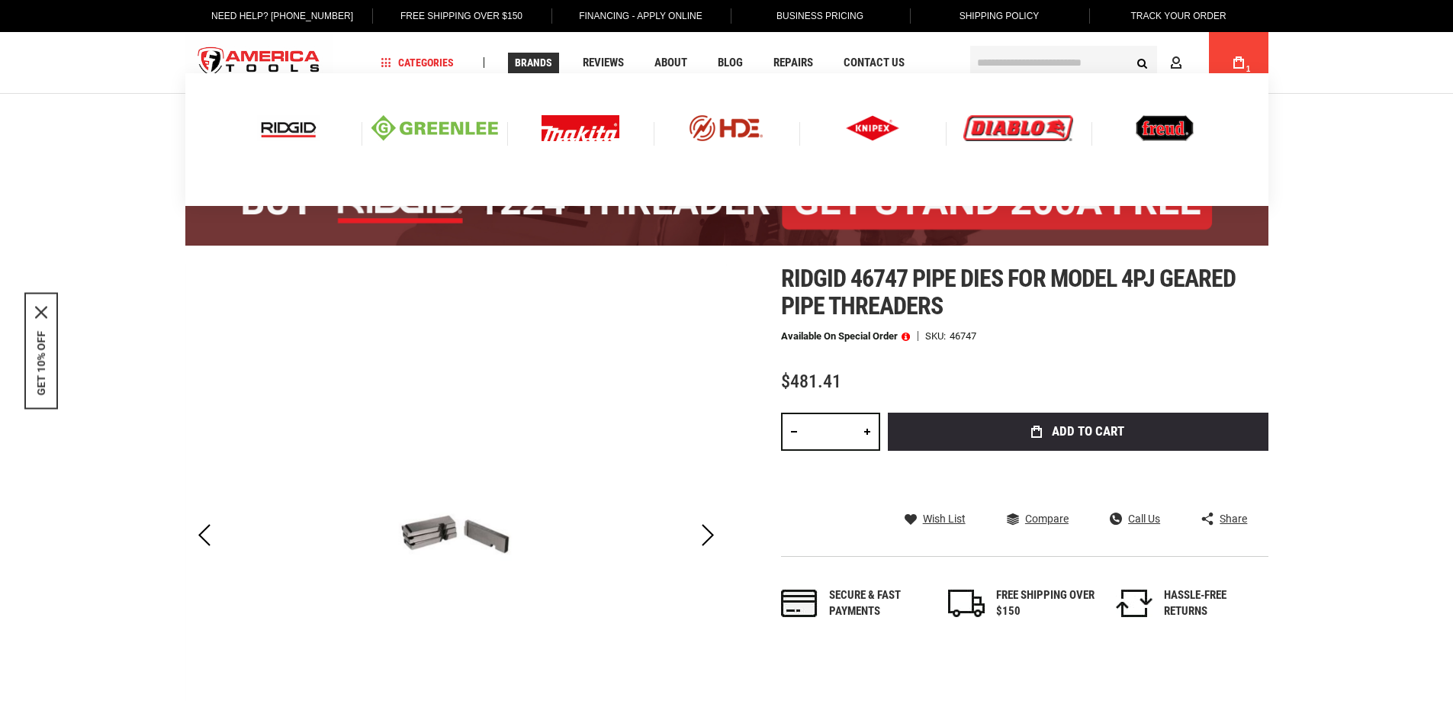
click at [288, 127] on img at bounding box center [288, 128] width 63 height 26
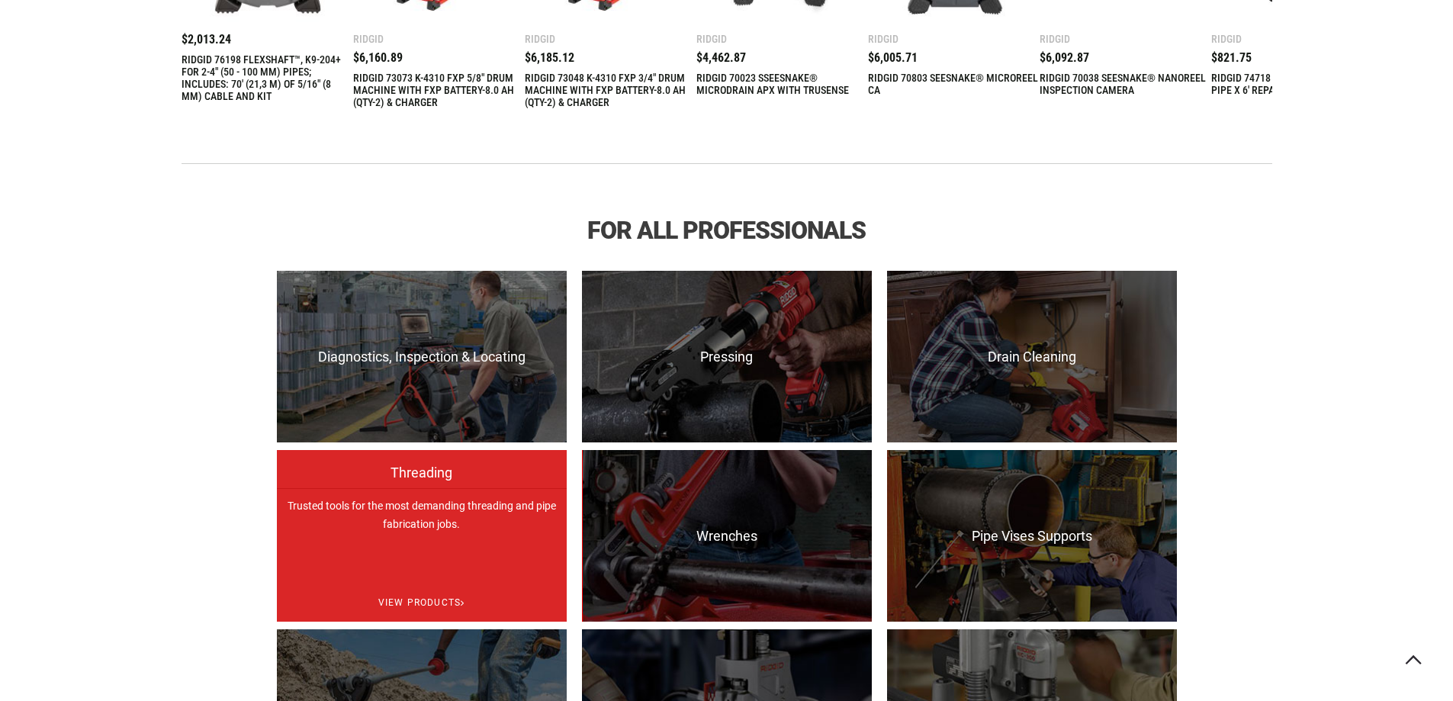
scroll to position [915, 0]
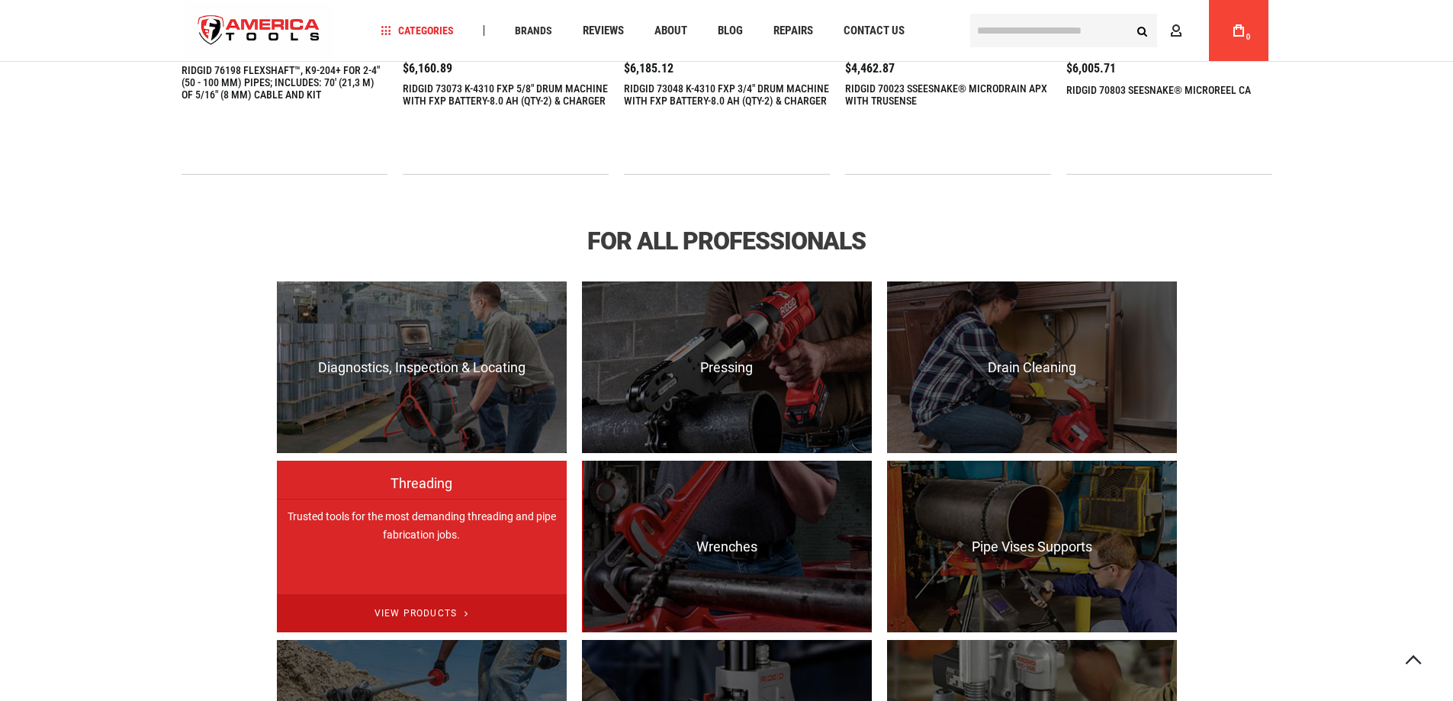
click at [442, 599] on span "View Products" at bounding box center [422, 613] width 290 height 39
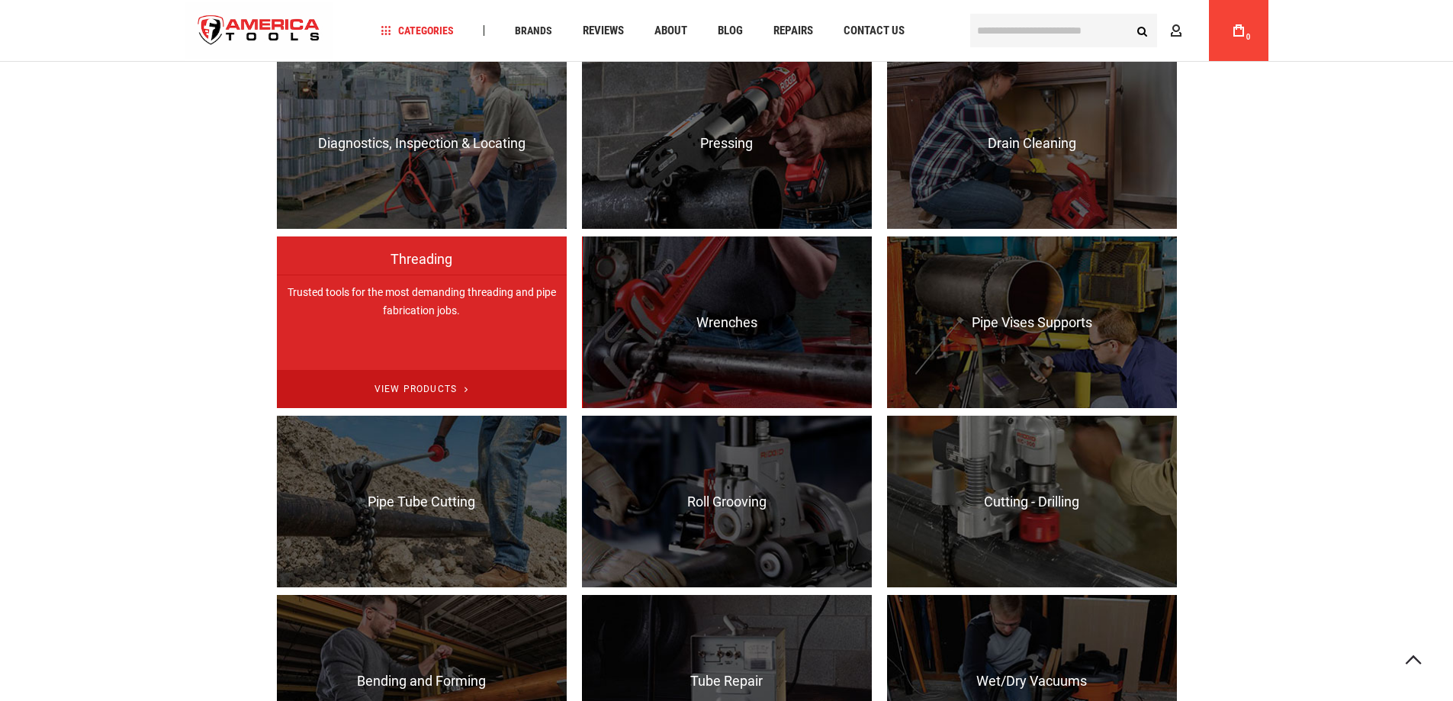
scroll to position [1144, 0]
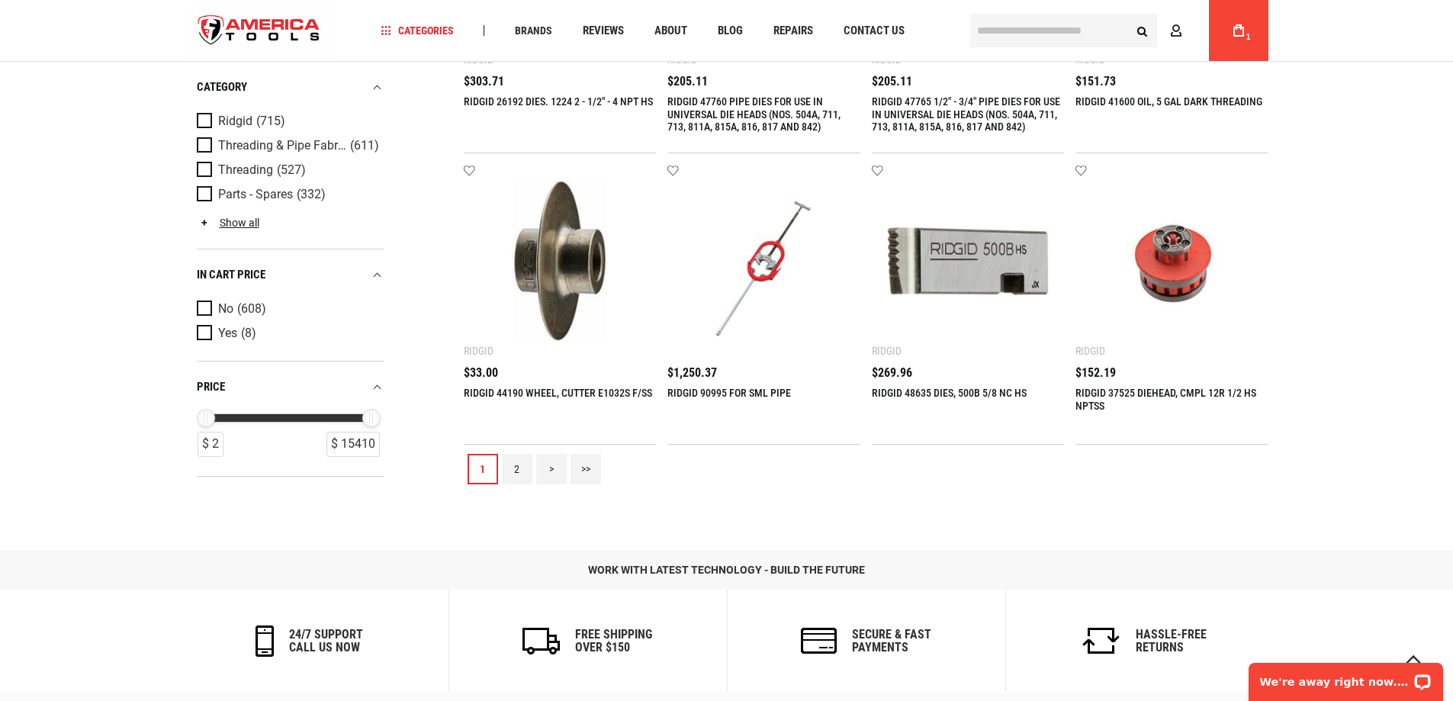
scroll to position [1754, 0]
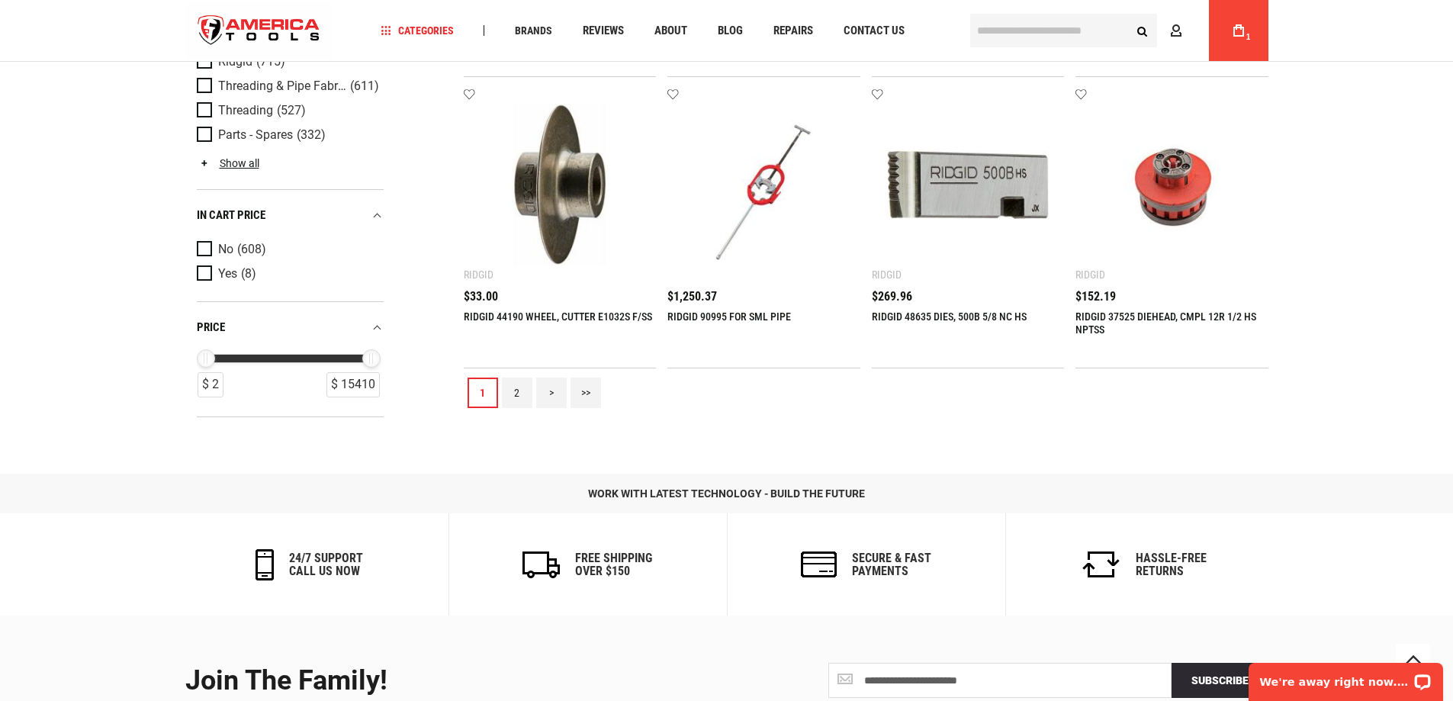
drag, startPoint x: 512, startPoint y: 385, endPoint x: 550, endPoint y: 383, distance: 38.2
click at [512, 385] on link "2" at bounding box center [517, 393] width 31 height 31
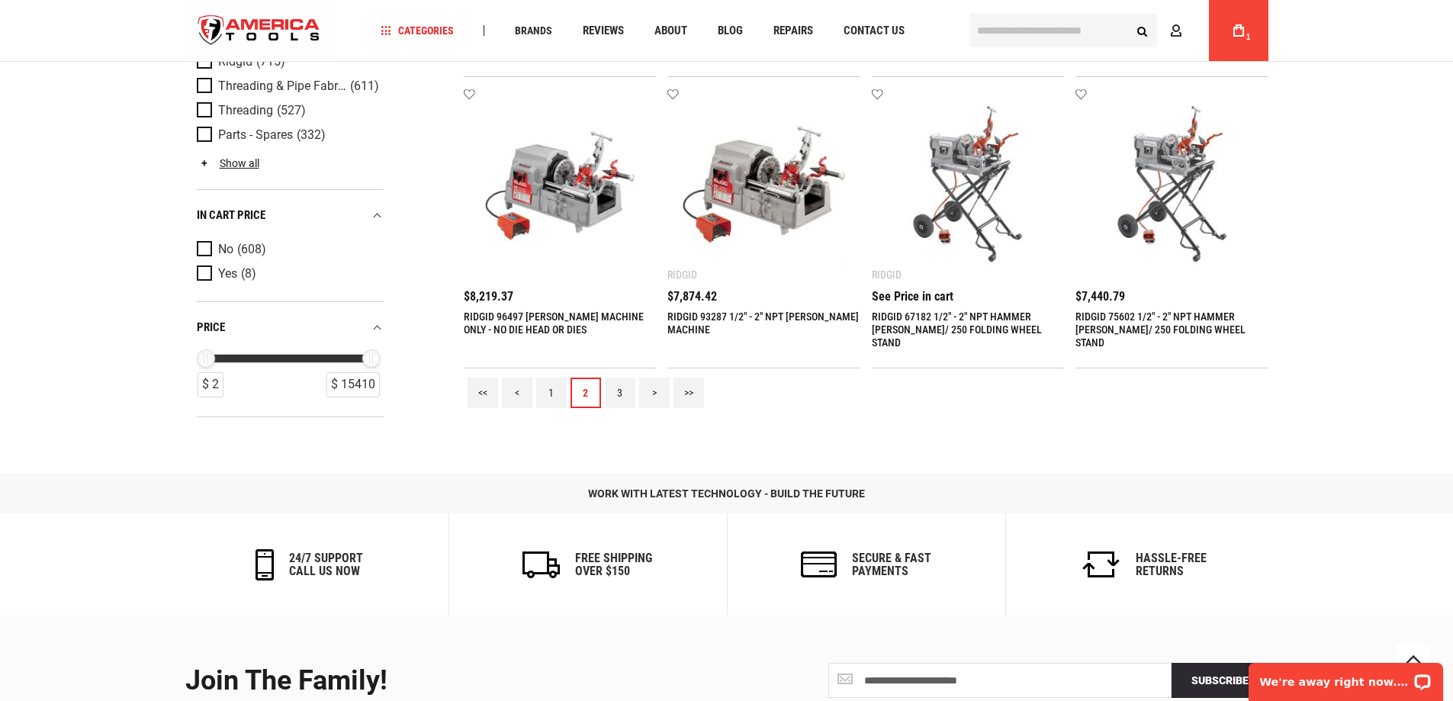
click at [615, 395] on link "3" at bounding box center [620, 393] width 31 height 31
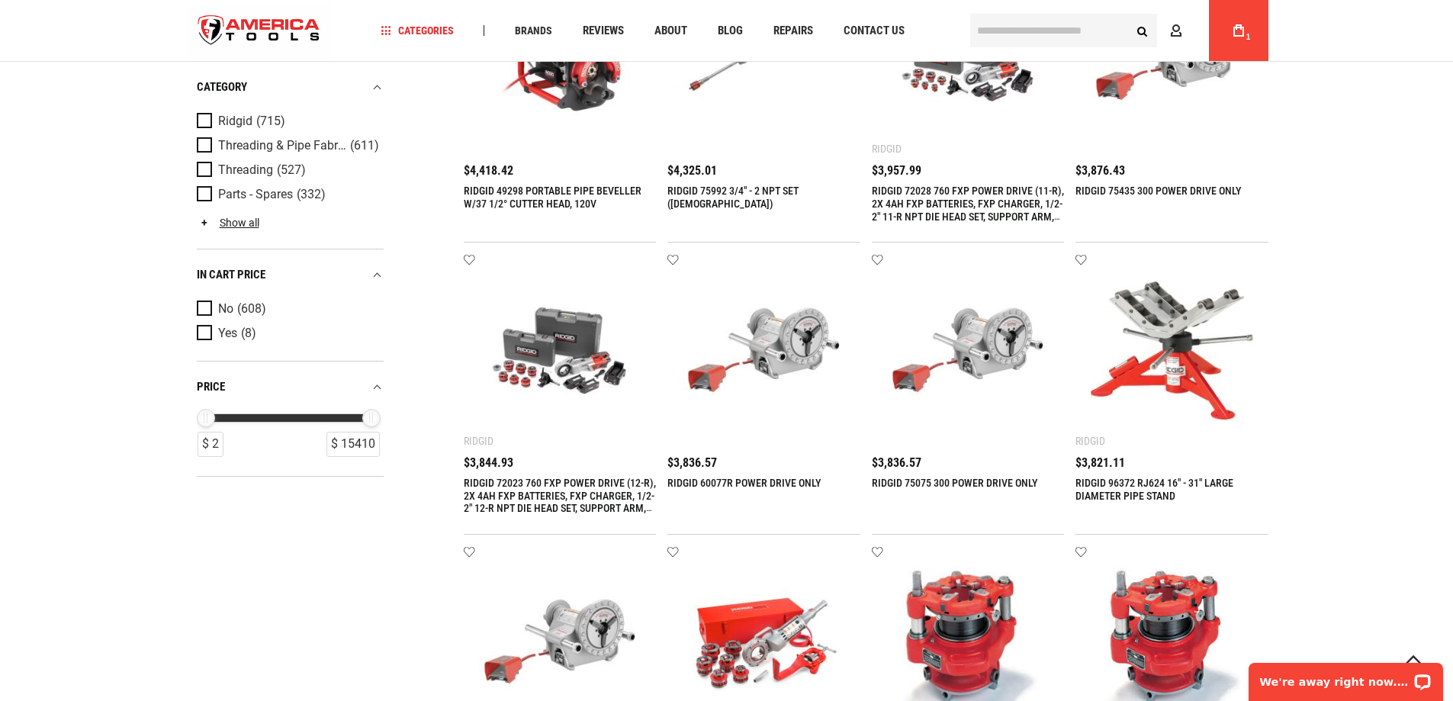
scroll to position [1602, 0]
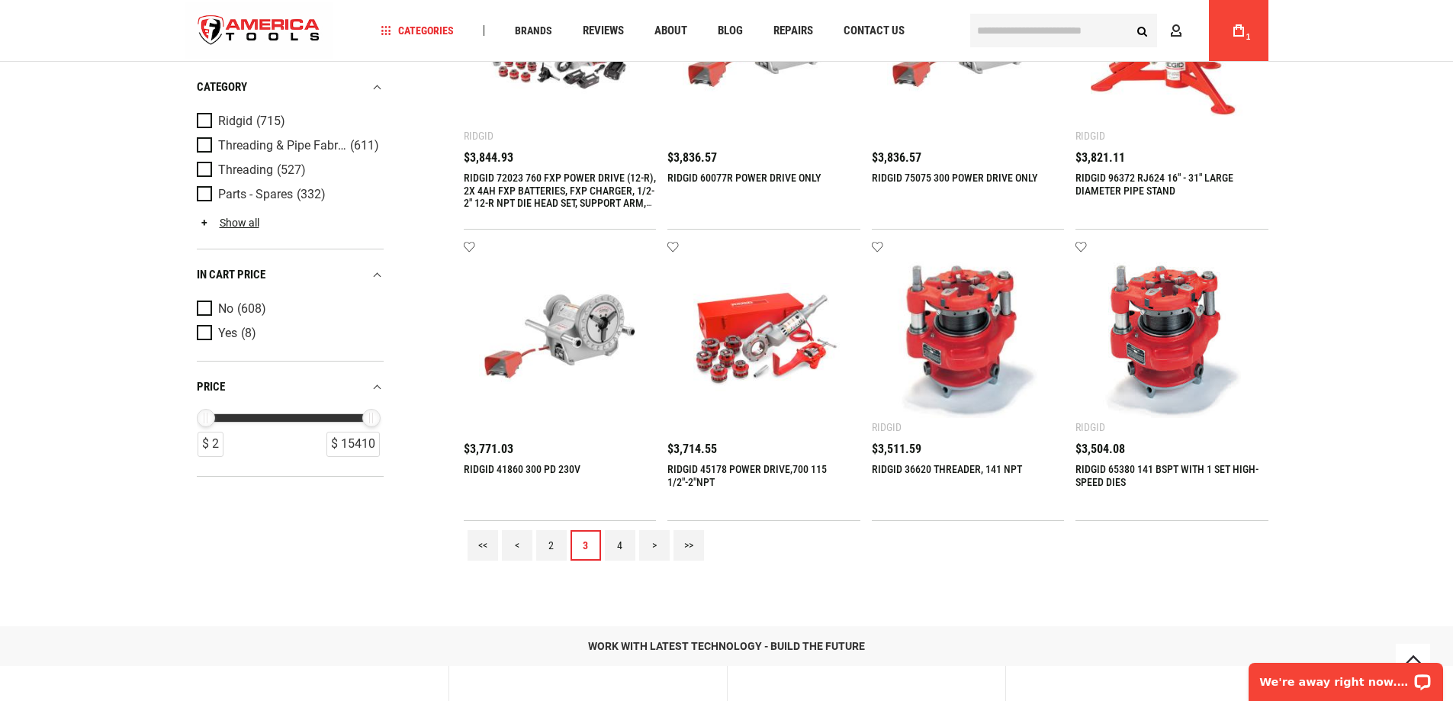
click at [612, 550] on link "4" at bounding box center [620, 545] width 31 height 31
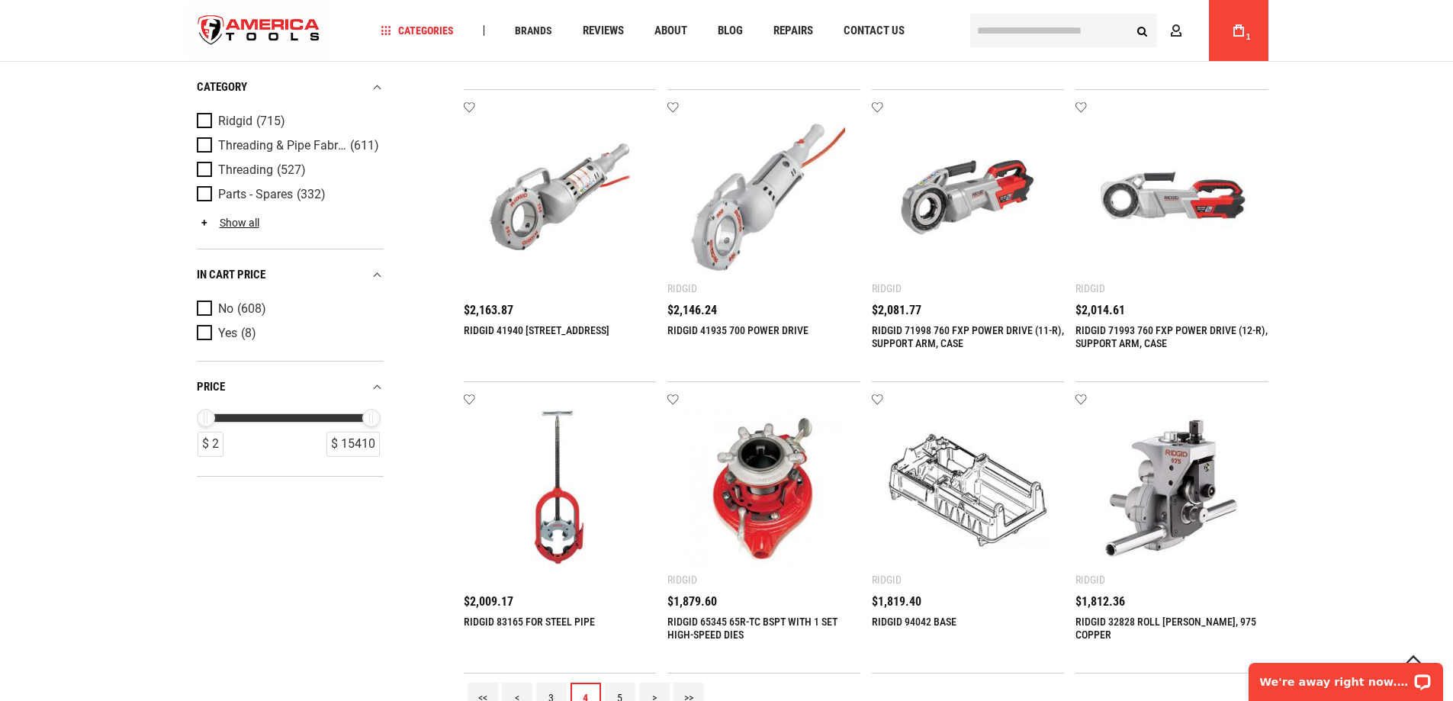
scroll to position [1754, 0]
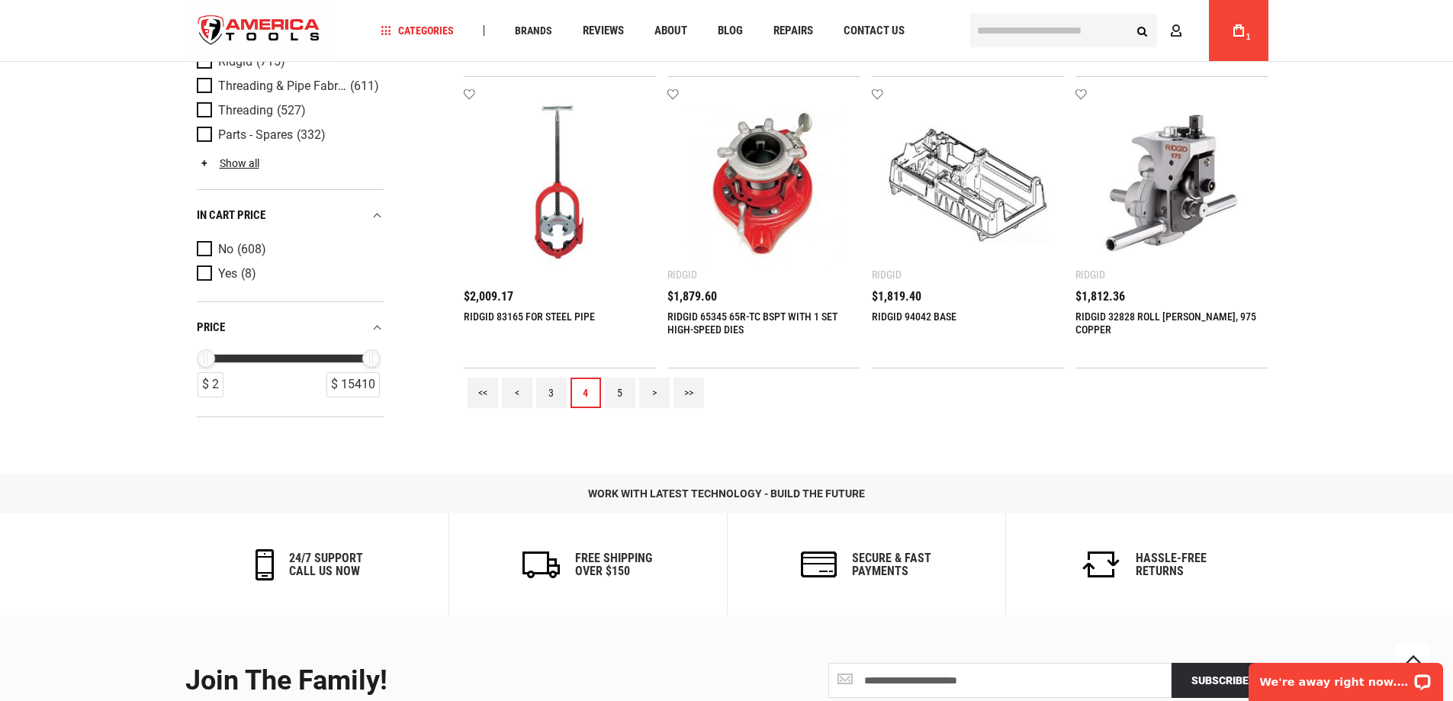
click at [625, 390] on link "5" at bounding box center [620, 393] width 31 height 31
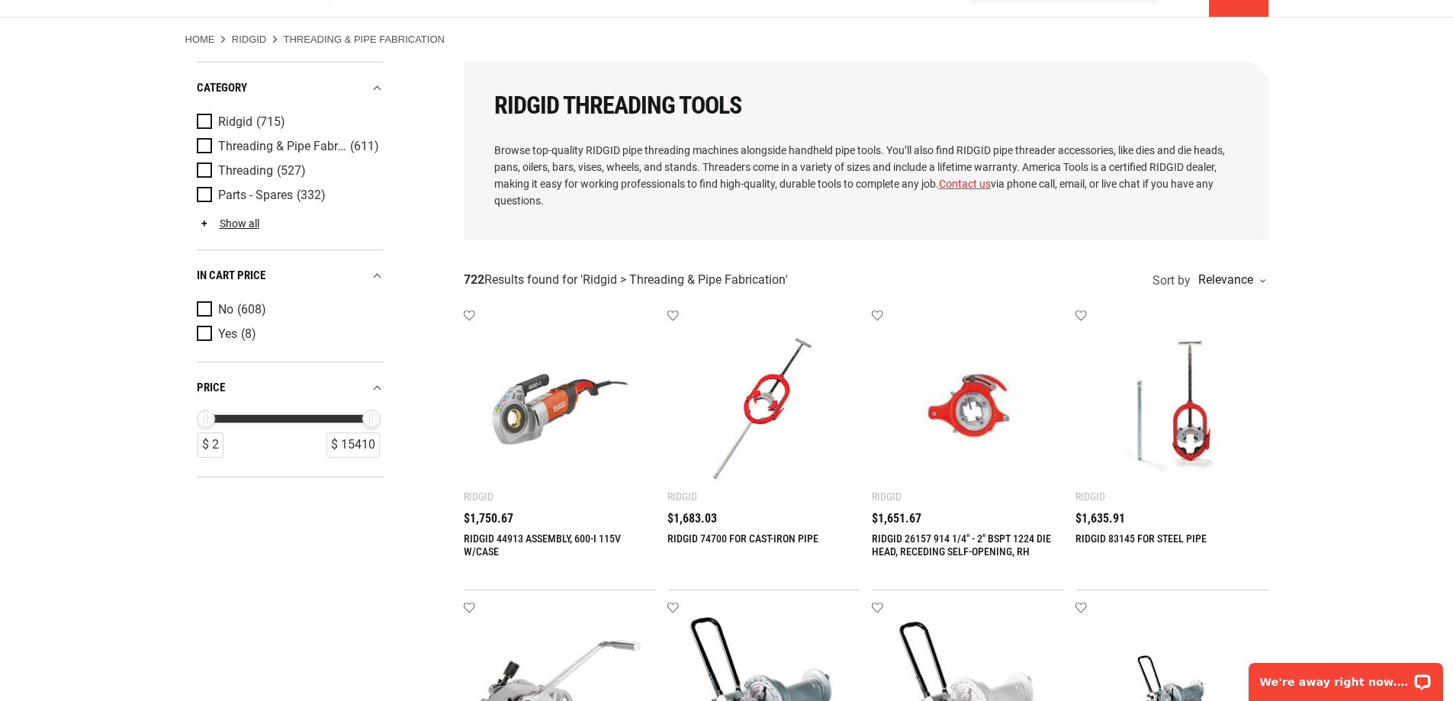
scroll to position [0, 0]
